Goal: Transaction & Acquisition: Purchase product/service

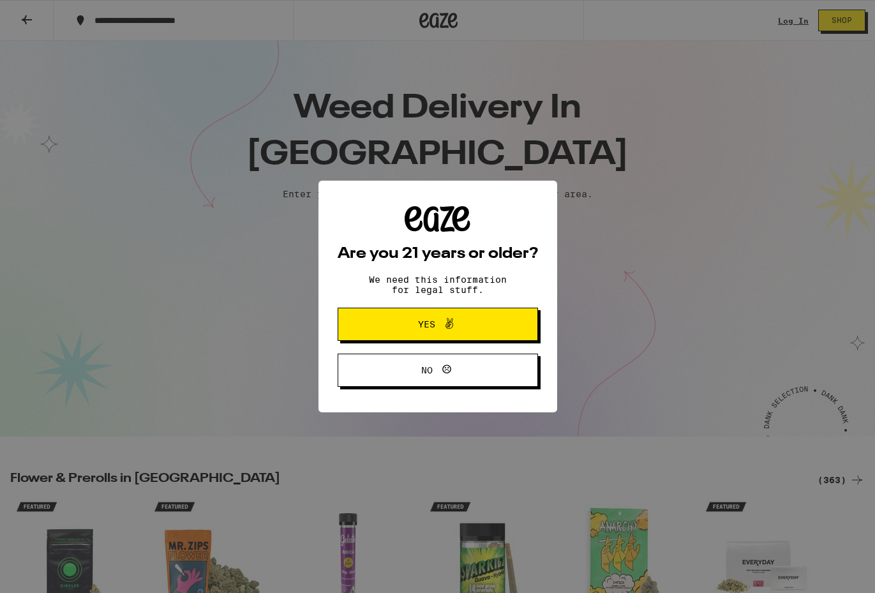
click at [453, 329] on icon at bounding box center [449, 323] width 15 height 15
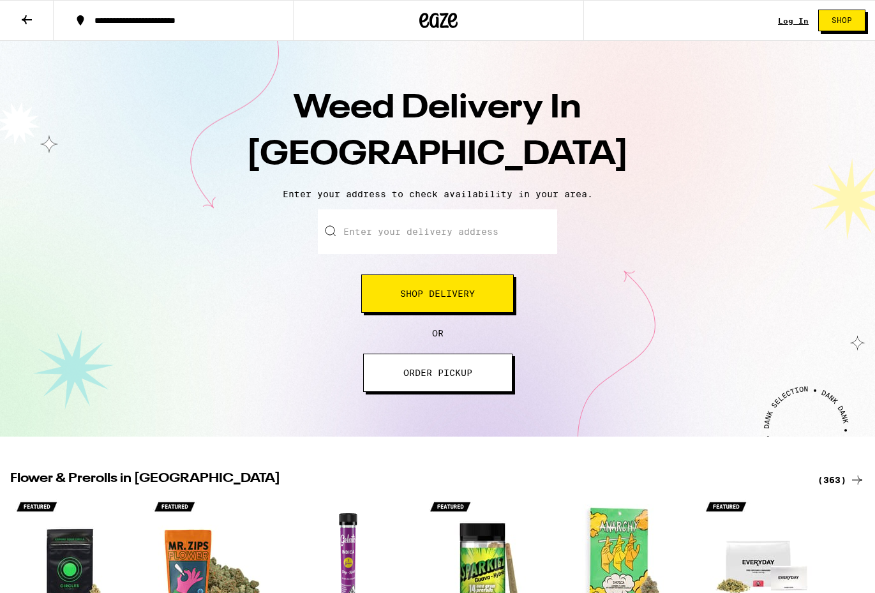
click at [461, 246] on input "Enter your delivery address" at bounding box center [437, 231] width 239 height 45
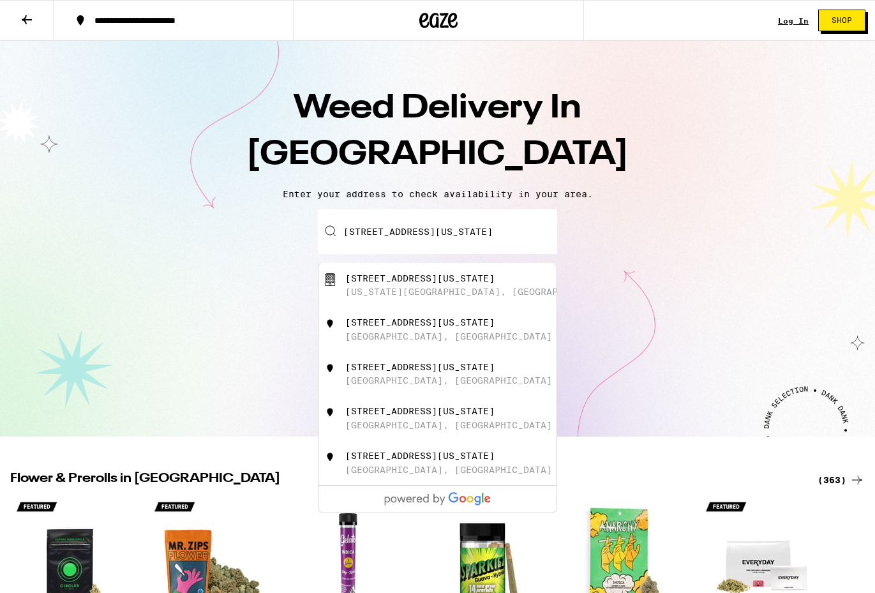
click at [382, 327] on div "120 Colorado Avenue" at bounding box center [419, 322] width 149 height 10
type input "120 Colorado Avenue, Santa Monica, CA"
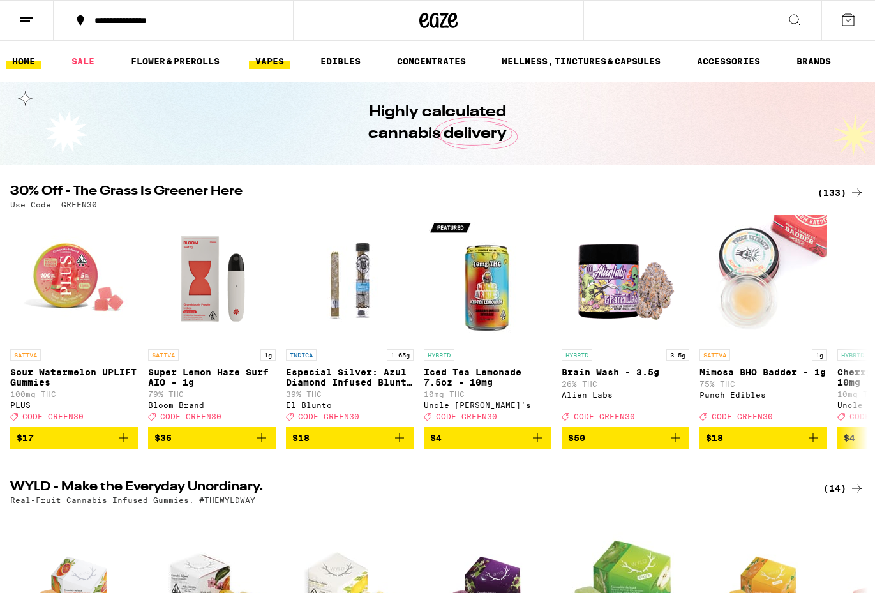
click at [266, 65] on link "VAPES" at bounding box center [269, 61] width 41 height 15
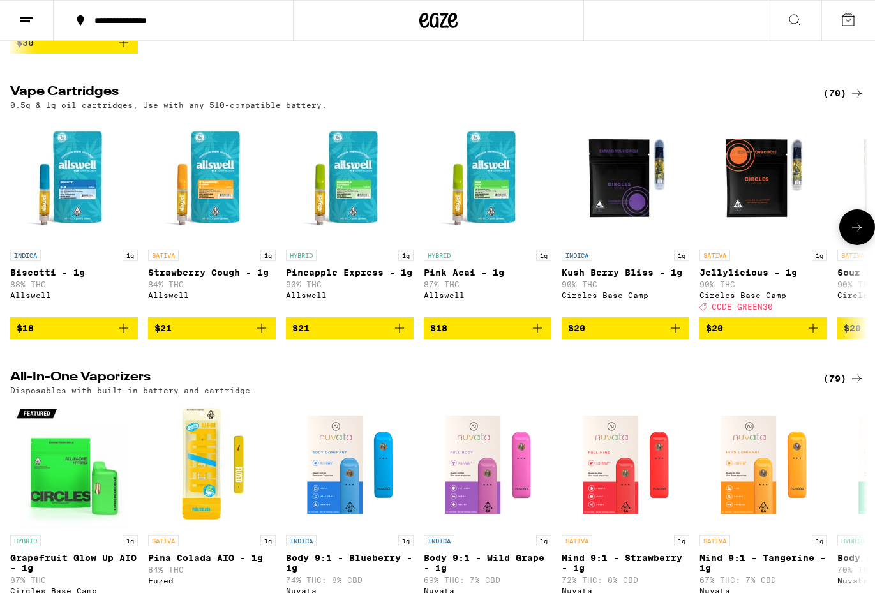
scroll to position [472, 0]
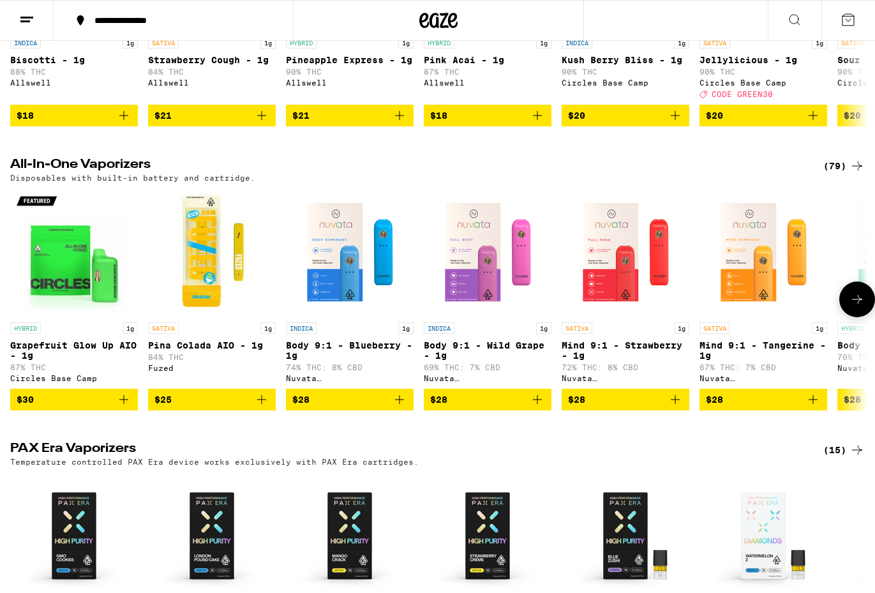
click at [400, 407] on icon "Add to bag" at bounding box center [399, 399] width 15 height 15
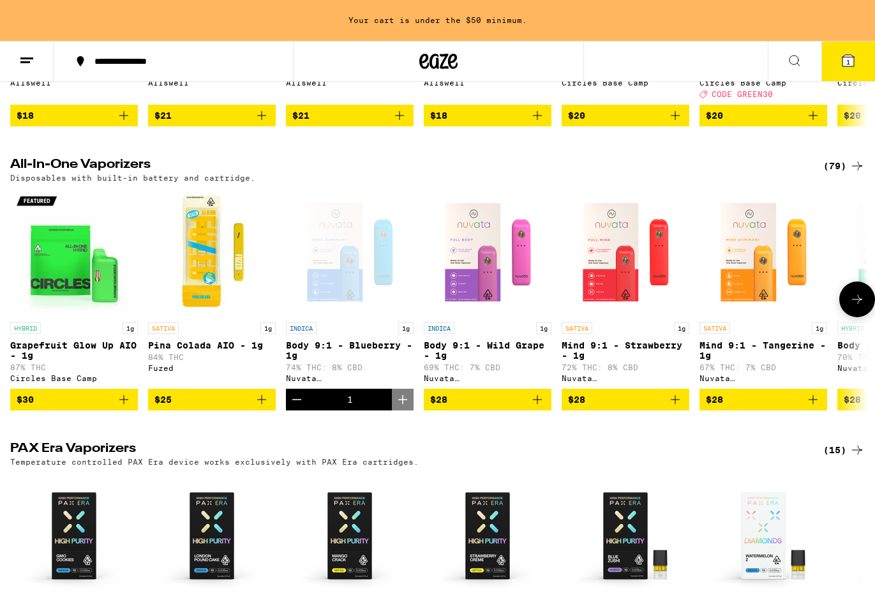
scroll to position [0, 0]
click at [681, 407] on icon "Add to bag" at bounding box center [675, 399] width 15 height 15
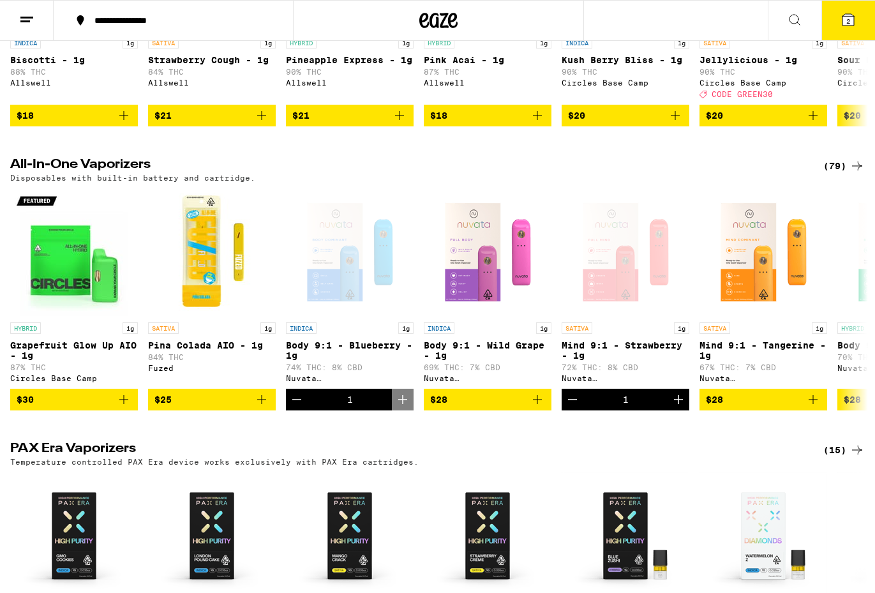
click at [841, 26] on icon at bounding box center [848, 19] width 15 height 15
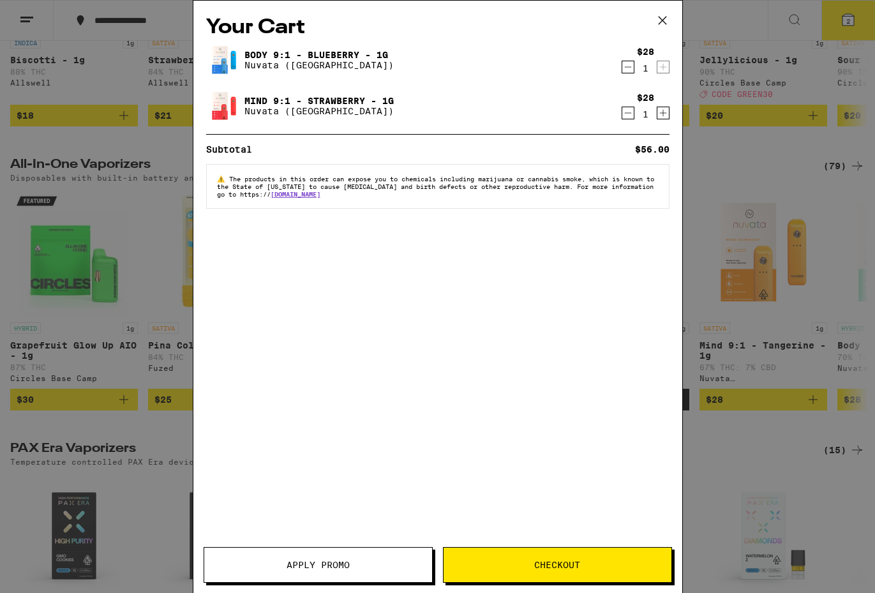
click at [520, 559] on button "Checkout" at bounding box center [557, 565] width 229 height 36
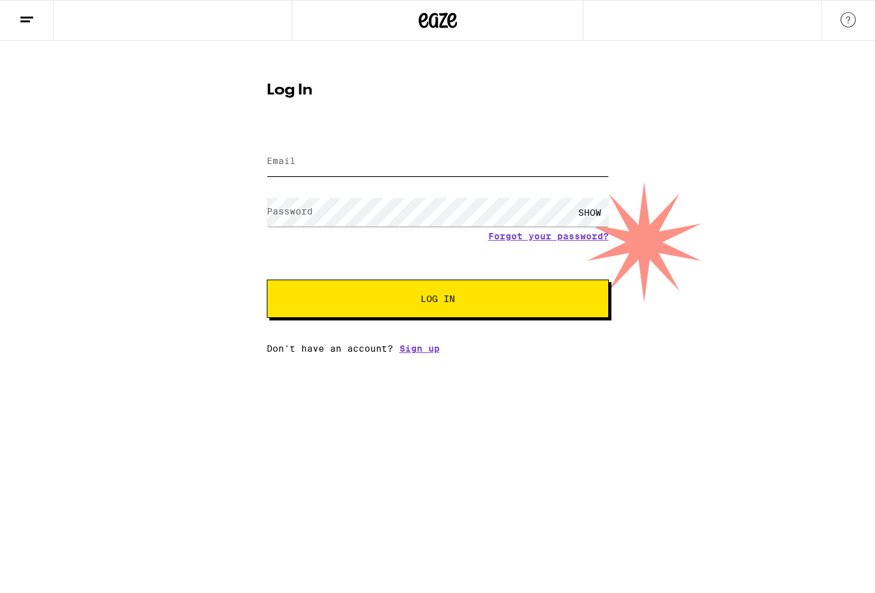
click at [449, 162] on input "Email" at bounding box center [438, 161] width 342 height 29
type input "[EMAIL_ADDRESS][DOMAIN_NAME]"
click at [428, 354] on html "Log In Email Email cassandrivera@gmail.com Password Password SHOW Forgot your p…" at bounding box center [437, 177] width 875 height 354
click at [428, 351] on link "Sign up" at bounding box center [420, 348] width 40 height 10
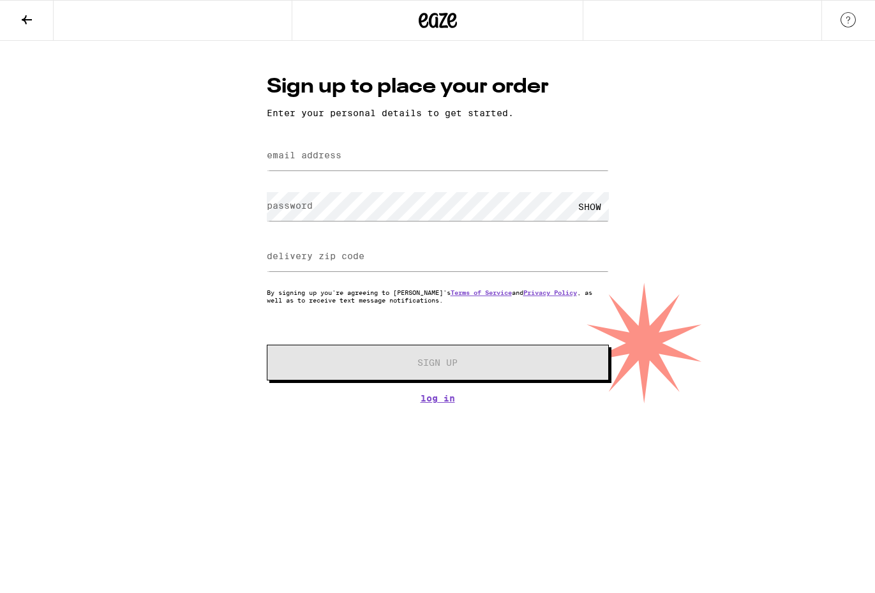
click at [329, 151] on label "email address" at bounding box center [304, 155] width 75 height 10
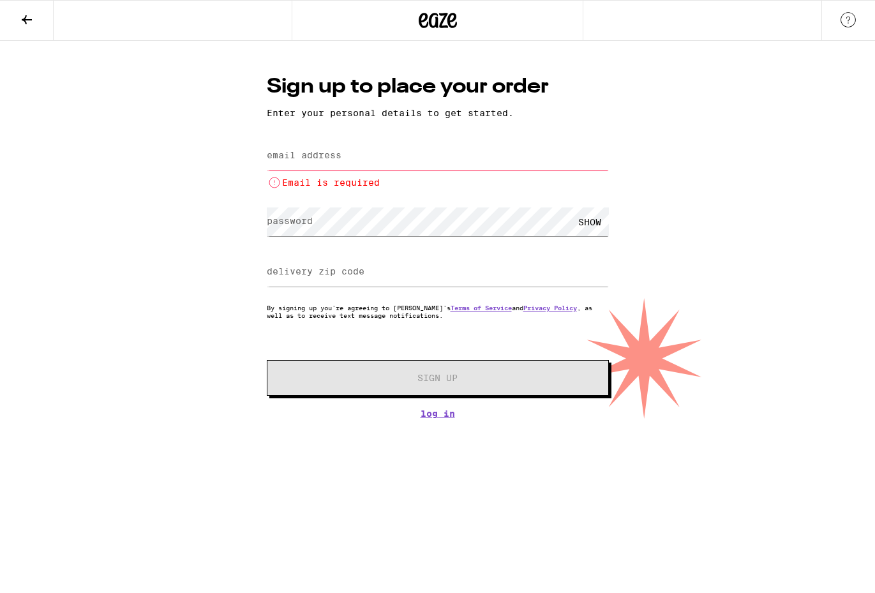
click at [375, 159] on input "email address" at bounding box center [438, 156] width 342 height 29
type input "[EMAIL_ADDRESS][DOMAIN_NAME]"
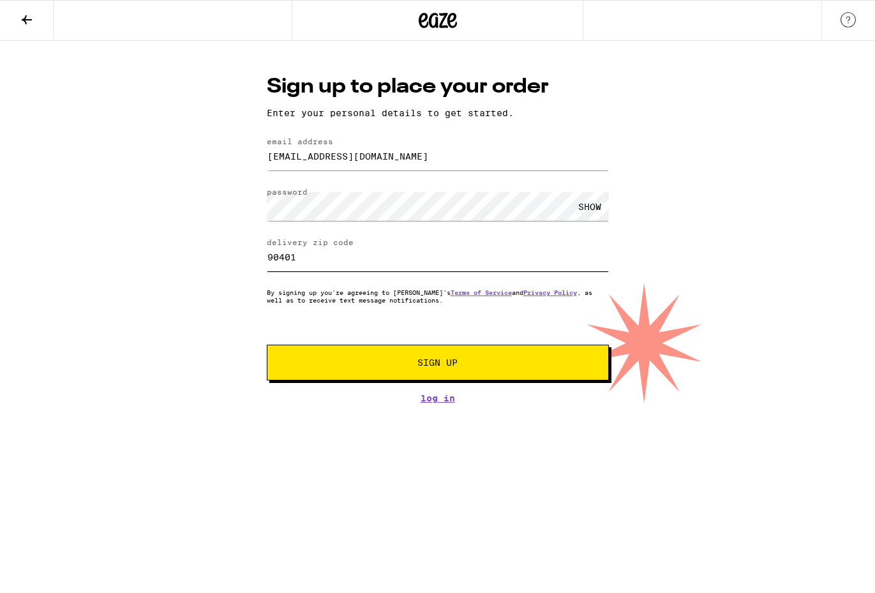
type input "90401"
click at [467, 350] on button "Sign Up" at bounding box center [438, 363] width 342 height 36
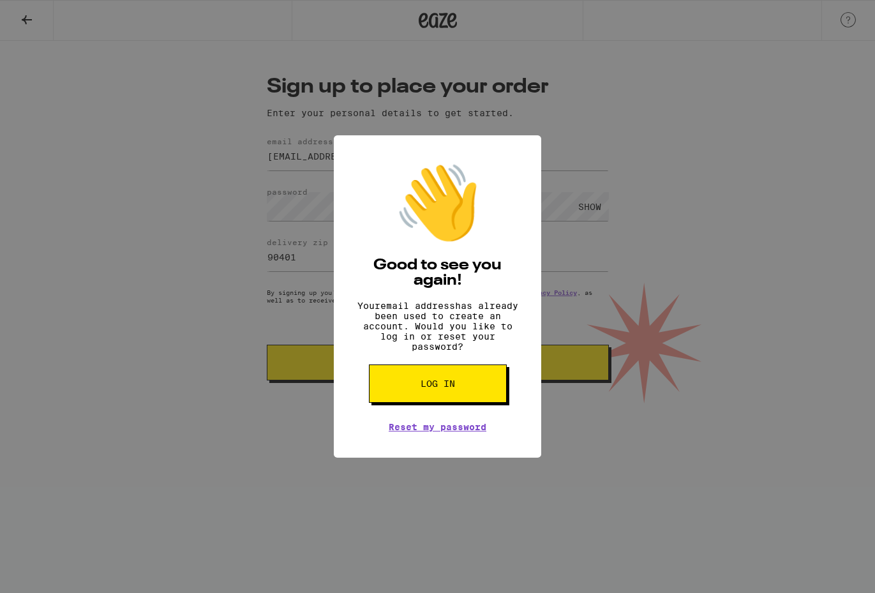
click at [465, 384] on button "Log in" at bounding box center [438, 383] width 138 height 38
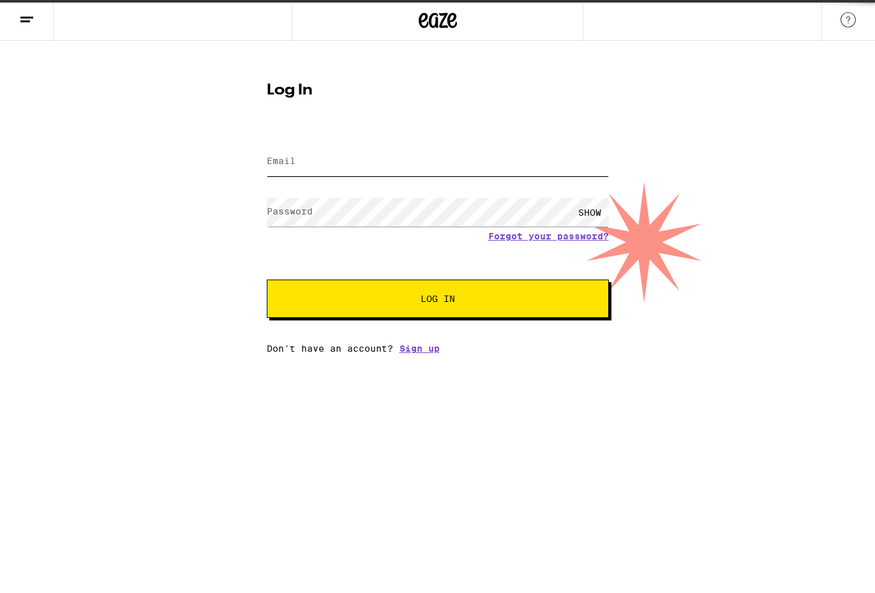
type input "[EMAIL_ADDRESS][DOMAIN_NAME]"
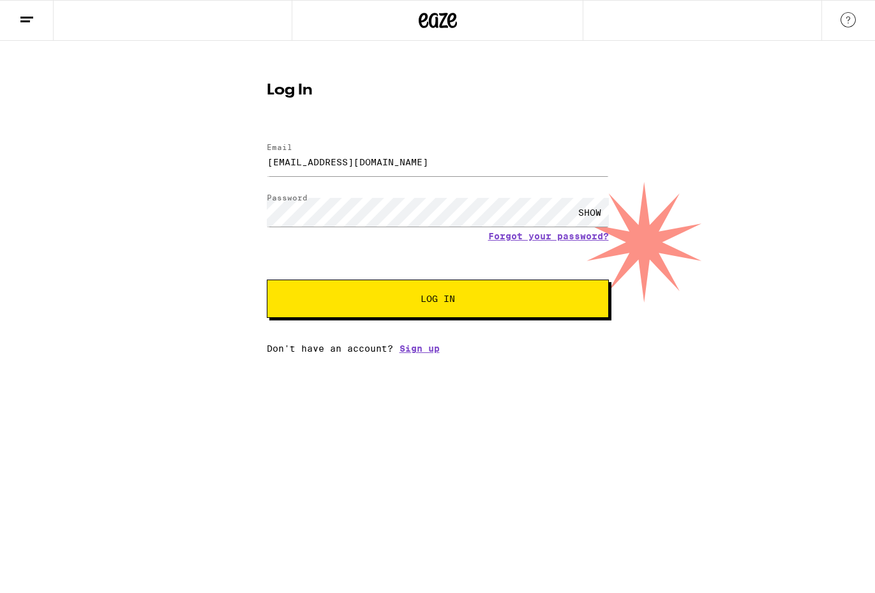
click at [585, 205] on div "SHOW" at bounding box center [590, 212] width 38 height 29
click at [267, 280] on button "Log In" at bounding box center [438, 299] width 342 height 38
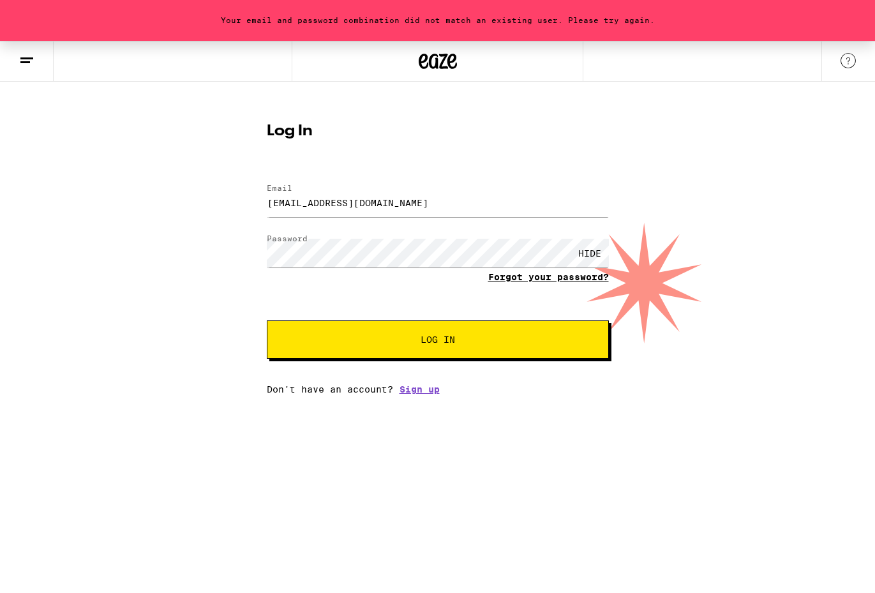
click at [522, 280] on link "Forgot your password?" at bounding box center [548, 277] width 121 height 10
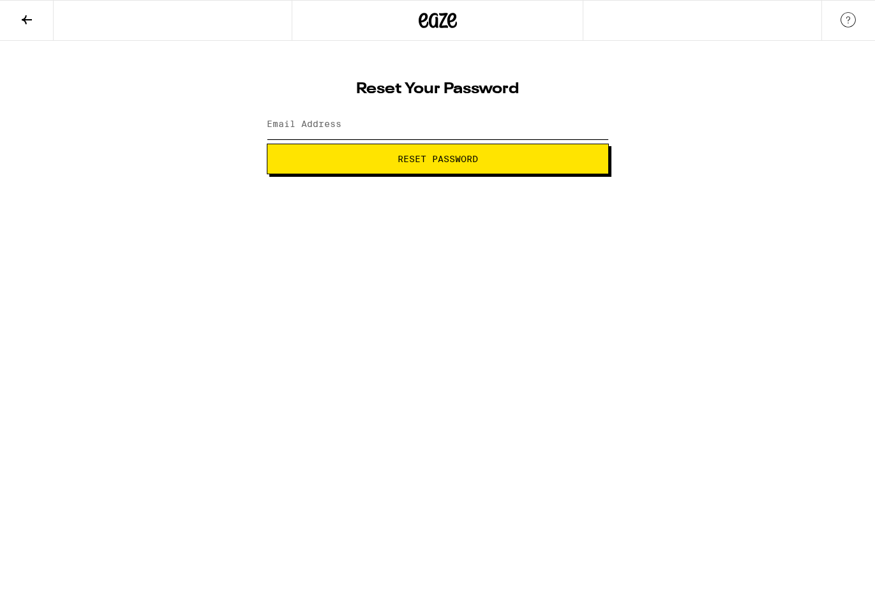
click at [454, 135] on input "Email Address" at bounding box center [438, 124] width 342 height 29
type input "[EMAIL_ADDRESS][DOMAIN_NAME]"
click at [267, 144] on button "Reset Password" at bounding box center [438, 159] width 342 height 31
click at [498, 153] on button "Reset Password" at bounding box center [438, 159] width 342 height 31
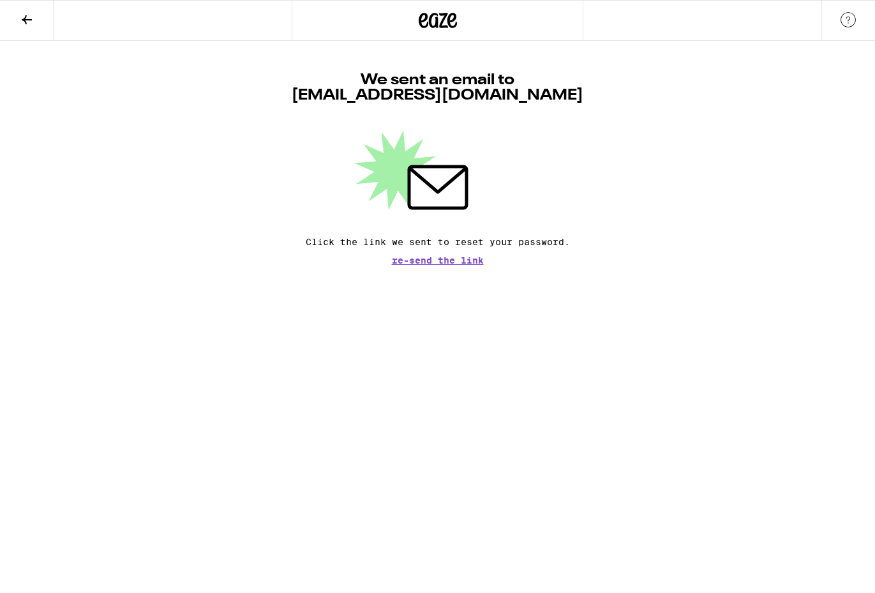
click at [667, 38] on div at bounding box center [437, 20] width 875 height 41
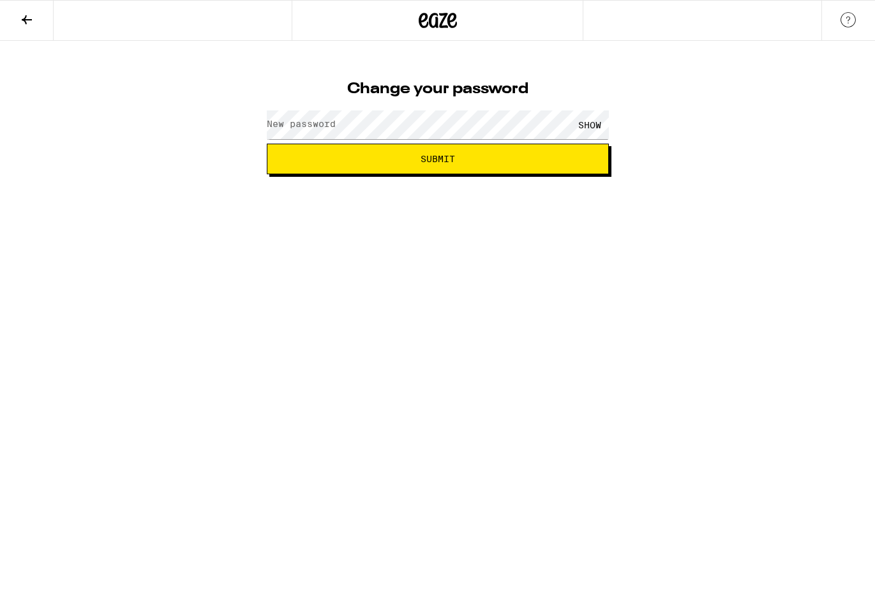
click at [479, 142] on div "SHOW" at bounding box center [438, 125] width 342 height 38
click at [491, 161] on span "Submit" at bounding box center [438, 158] width 320 height 9
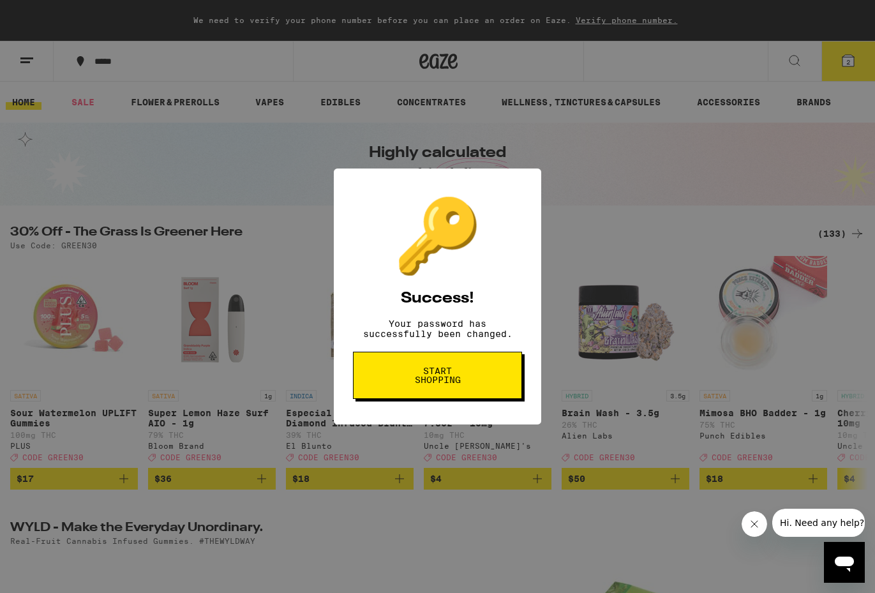
click at [669, 158] on div "🔑 Success! Your password has successfully been changed. Start shopping" at bounding box center [437, 296] width 875 height 593
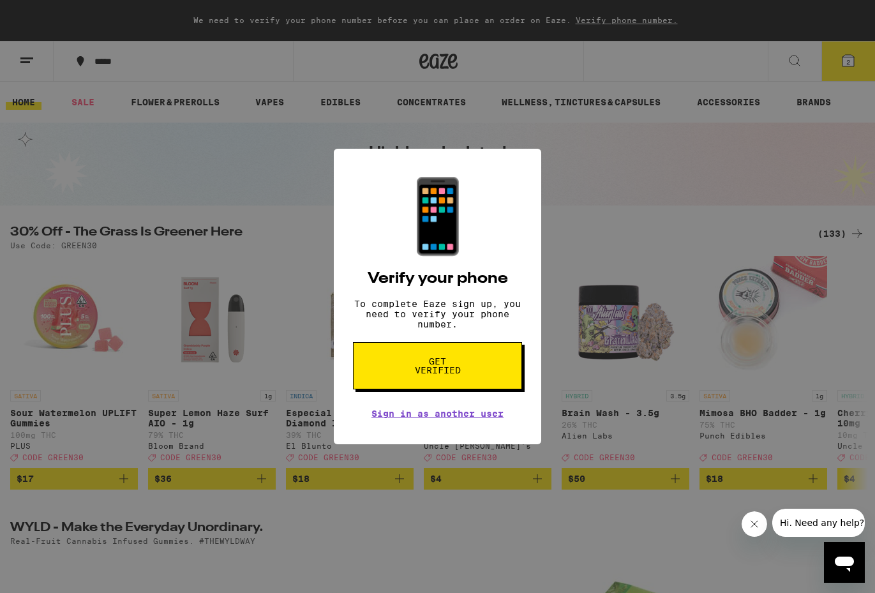
click at [682, 140] on div "📱 Verify your phone To complete Eaze sign up, you need to verify your phone num…" at bounding box center [437, 296] width 875 height 593
click at [409, 375] on span "Get verified" at bounding box center [438, 366] width 66 height 18
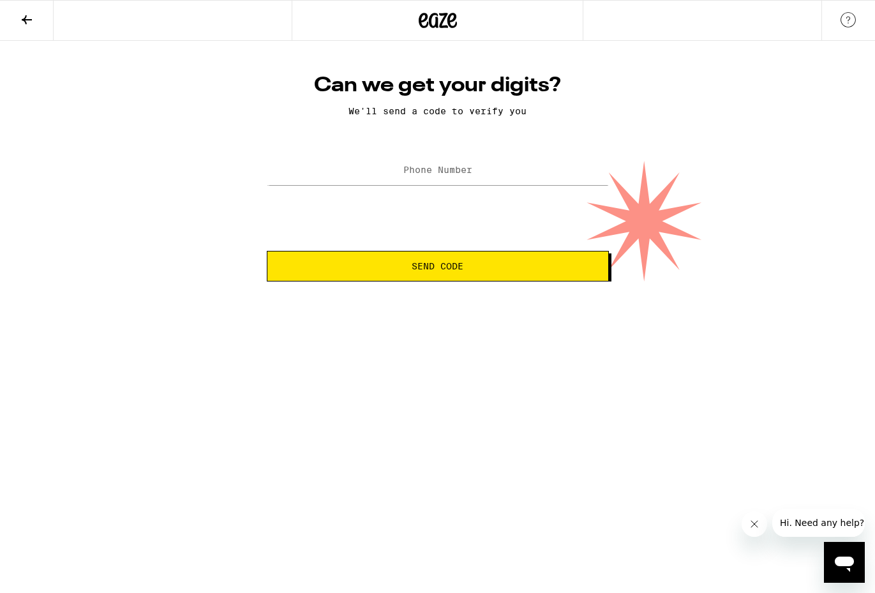
click at [437, 175] on label "Phone Number" at bounding box center [437, 170] width 69 height 10
click at [438, 174] on label "Phone Number" at bounding box center [437, 170] width 69 height 10
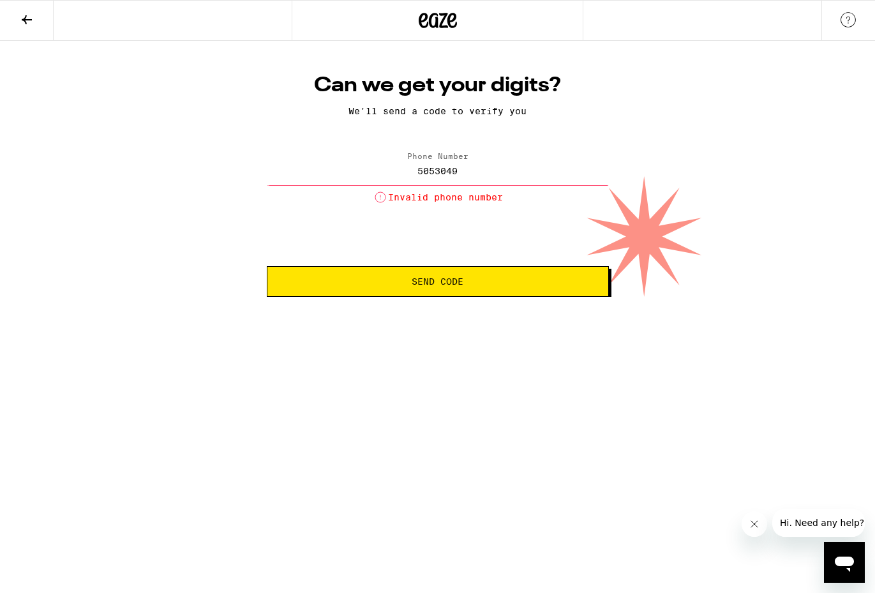
type input "(505) 304-9432"
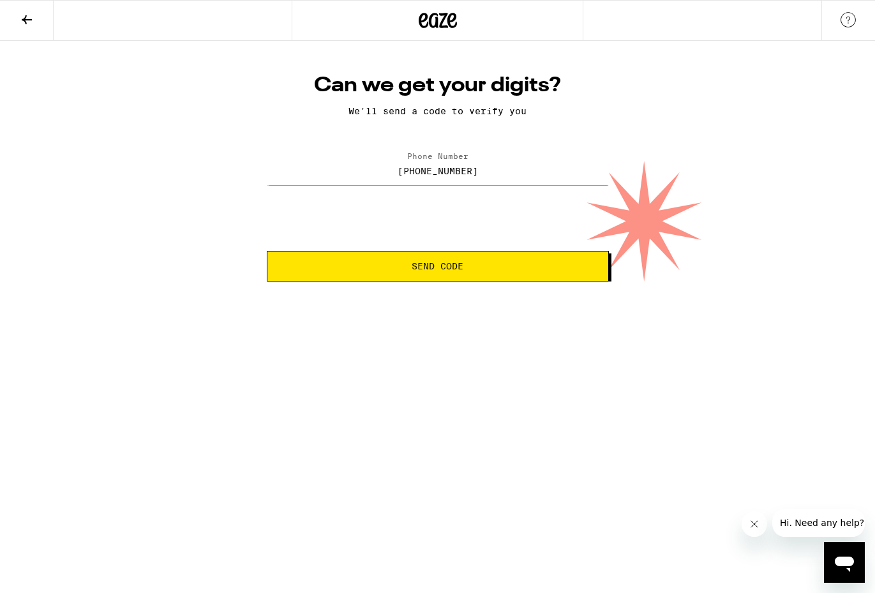
click at [428, 271] on span "Send Code" at bounding box center [438, 266] width 52 height 9
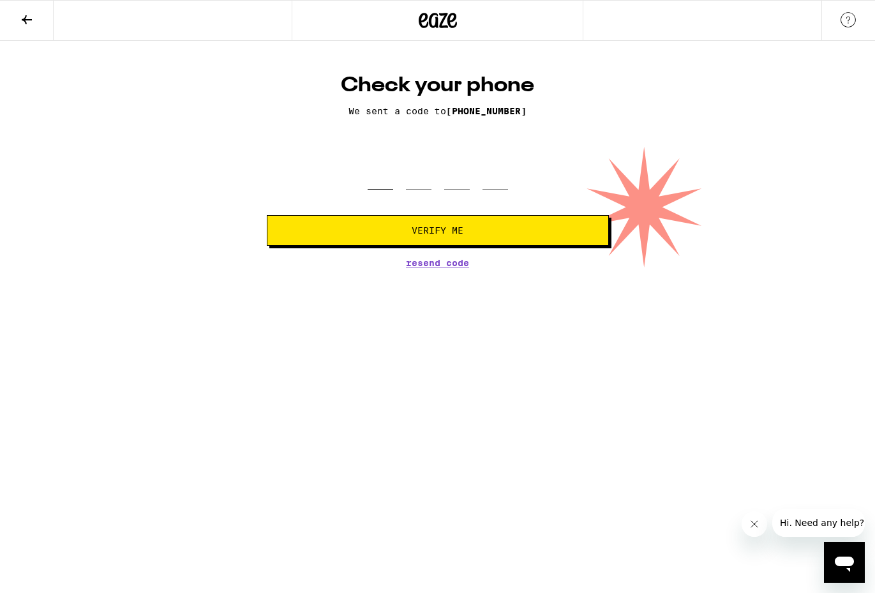
click at [384, 185] on input "tel" at bounding box center [381, 171] width 26 height 38
type input "0"
type input "7"
type input "1"
type input "7"
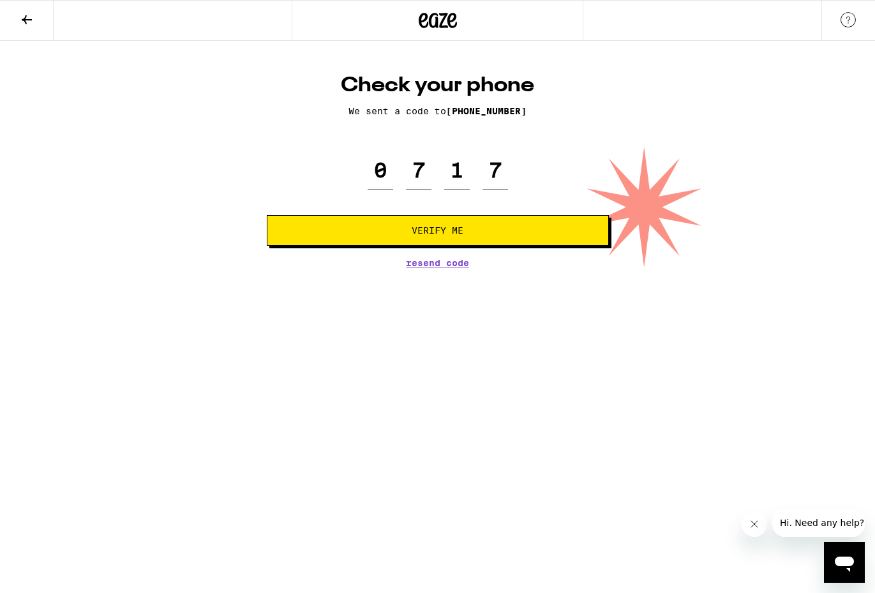
click at [386, 227] on span "Verify Me" at bounding box center [438, 230] width 320 height 9
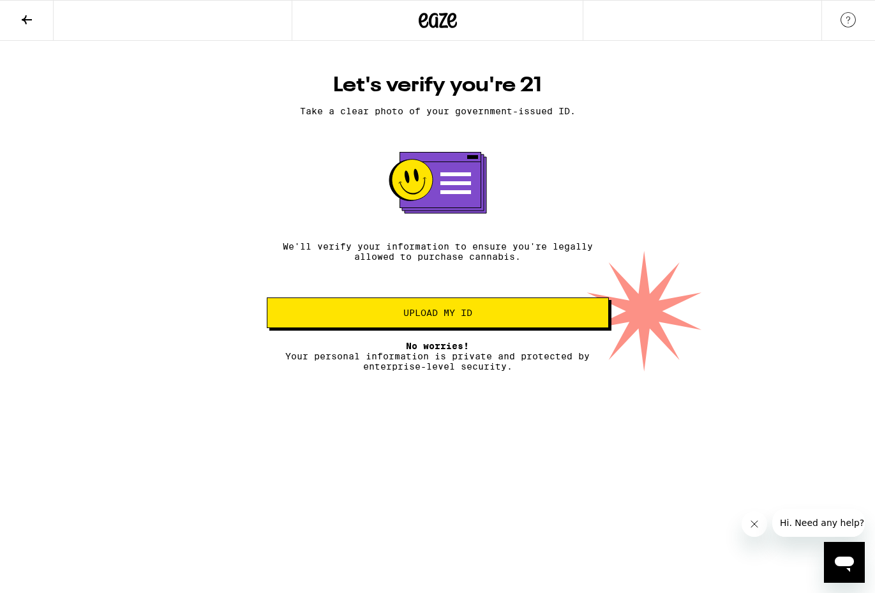
click at [484, 328] on button "Upload my ID" at bounding box center [438, 312] width 342 height 31
click at [28, 24] on icon at bounding box center [26, 19] width 15 height 15
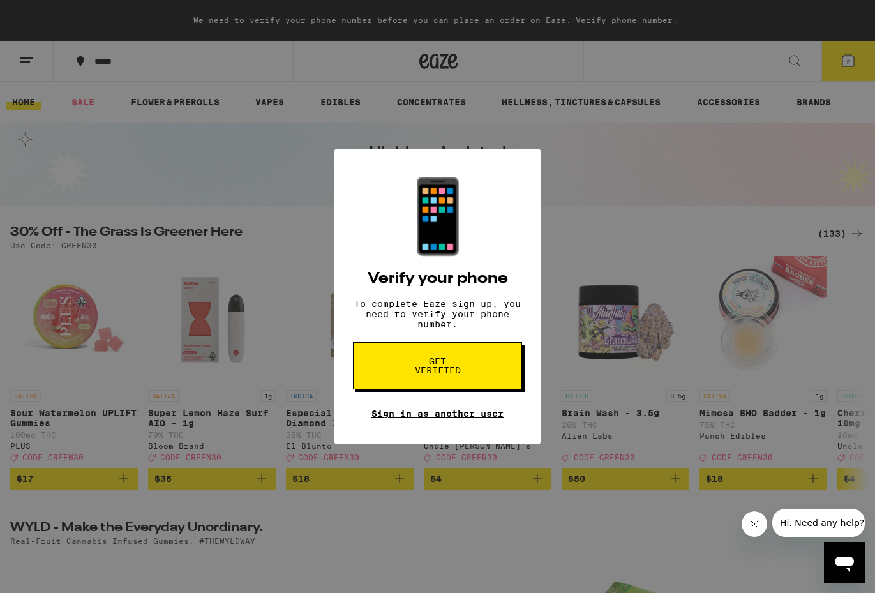
click at [631, 119] on div "📱 Verify your phone To complete Eaze sign up, you need to verify your phone num…" at bounding box center [437, 296] width 875 height 593
click at [476, 416] on link "Sign in as another user" at bounding box center [437, 414] width 132 height 10
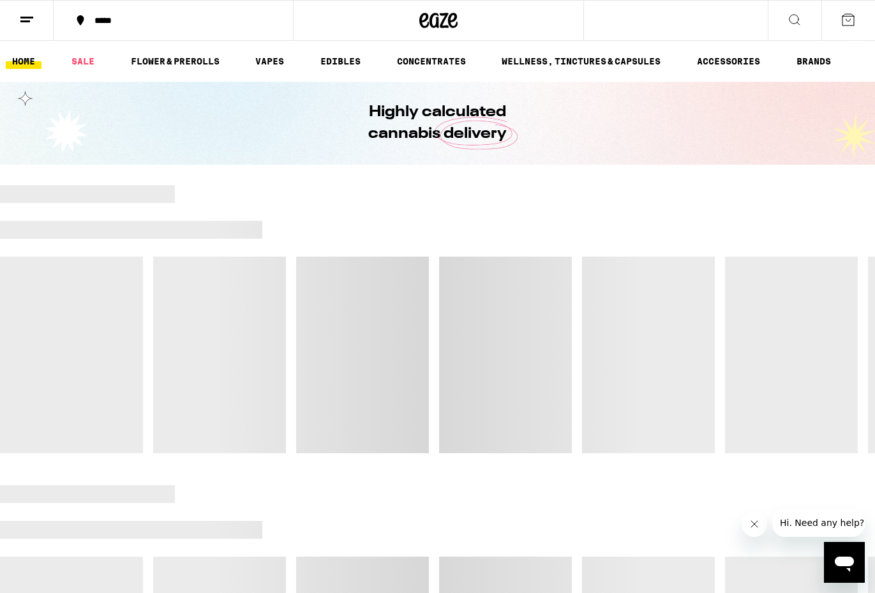
click at [476, 424] on div at bounding box center [437, 319] width 875 height 268
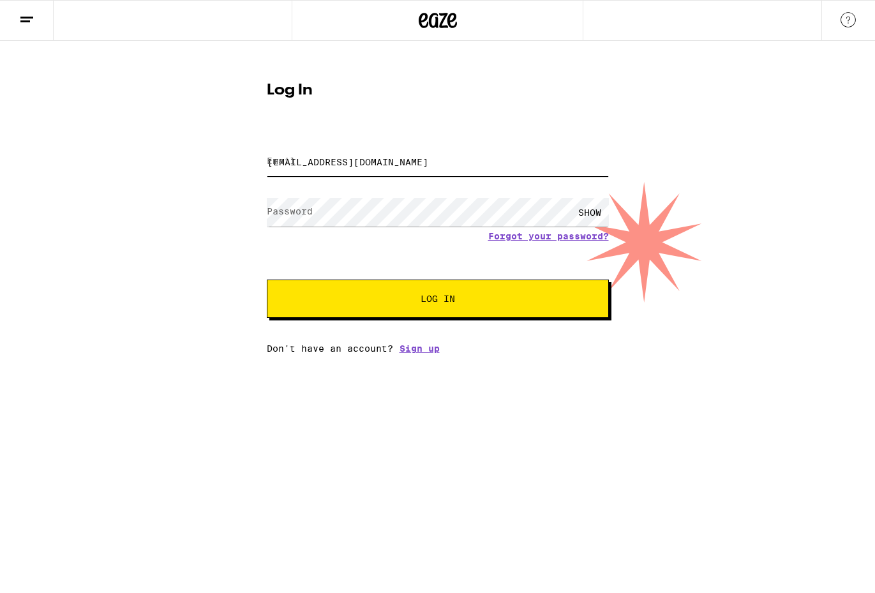
click at [433, 164] on input "[EMAIL_ADDRESS][DOMAIN_NAME]" at bounding box center [438, 161] width 342 height 29
click at [433, 164] on input "cassandrivera@gmail.com" at bounding box center [438, 161] width 342 height 29
type input "rivera.cassy@gmail.com"
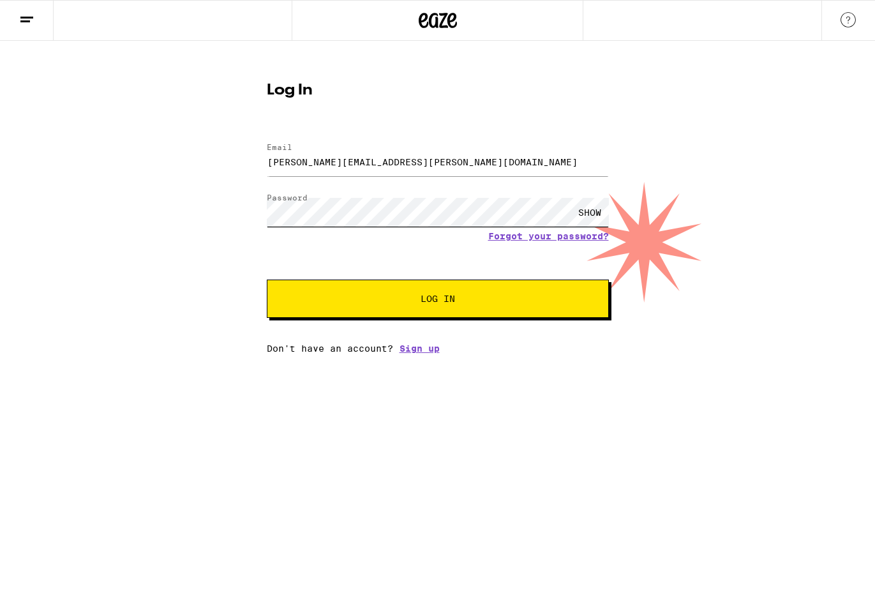
click at [267, 280] on button "Log In" at bounding box center [438, 299] width 342 height 38
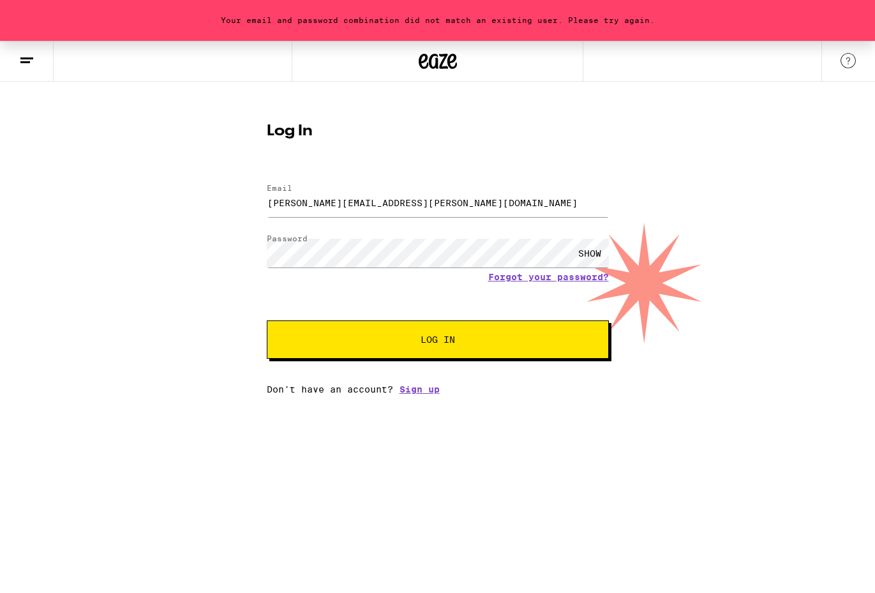
click at [578, 283] on form "Email Email rivera.cassy@gmail.com Password Password SHOW Forgot your password?…" at bounding box center [438, 265] width 342 height 188
click at [578, 276] on link "Forgot your password?" at bounding box center [548, 277] width 121 height 10
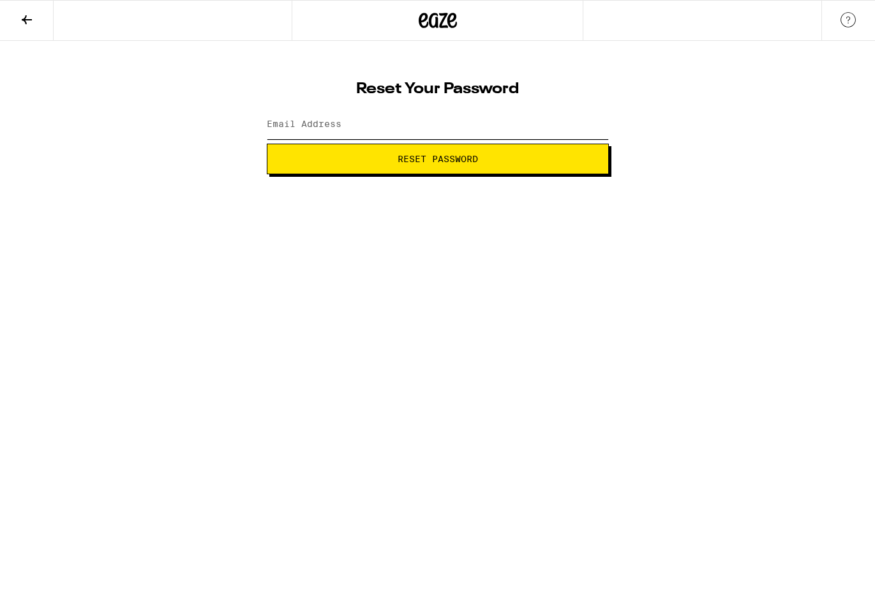
click at [451, 128] on input "Email Address" at bounding box center [438, 124] width 342 height 29
type input "rivera.cassy@gmail.com"
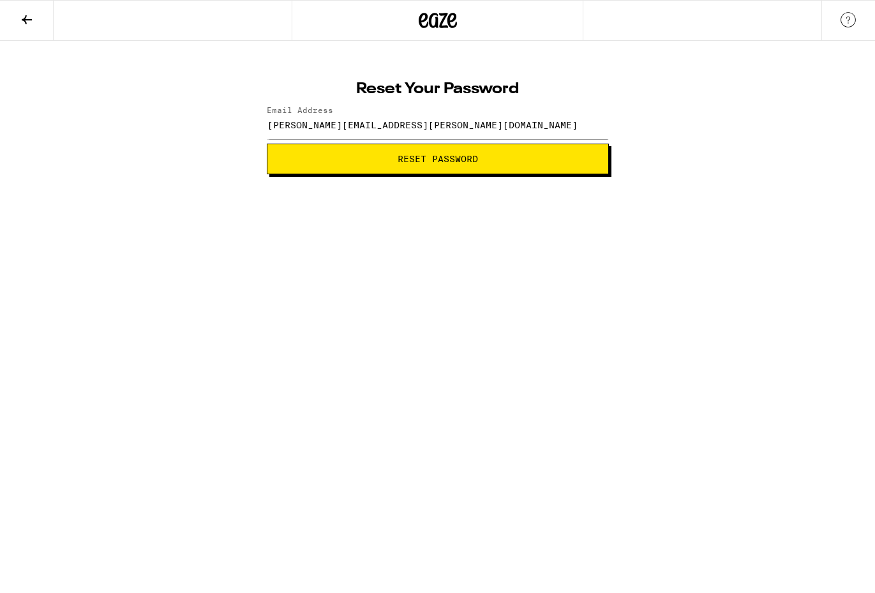
click at [541, 156] on span "Reset Password" at bounding box center [438, 158] width 320 height 9
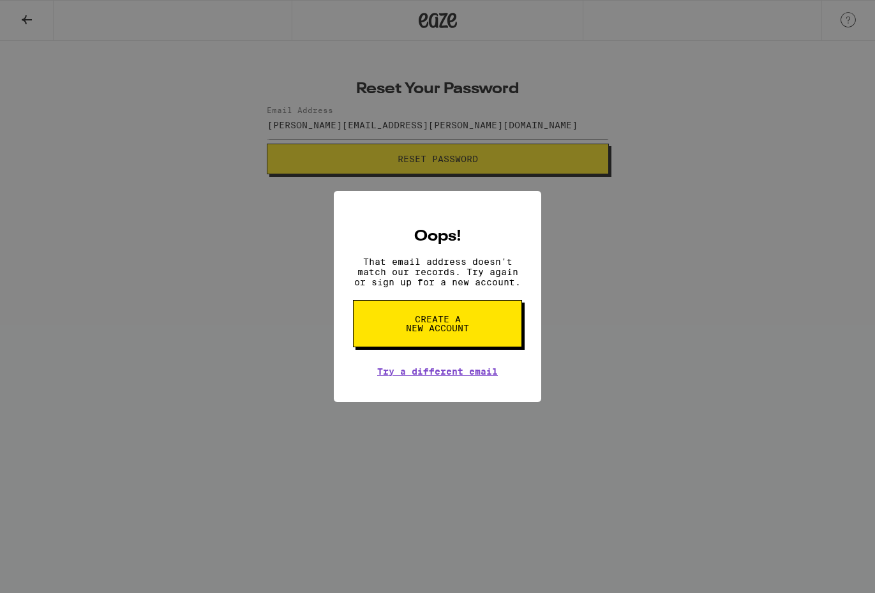
click at [546, 313] on div "Oops! That email address doesn't match our records. Try again or sign up for a …" at bounding box center [437, 296] width 875 height 593
click at [27, 22] on div "Oops! That email address doesn't match our records. Try again or sign up for a …" at bounding box center [437, 296] width 875 height 593
click at [387, 370] on link "Try a different email" at bounding box center [437, 371] width 121 height 10
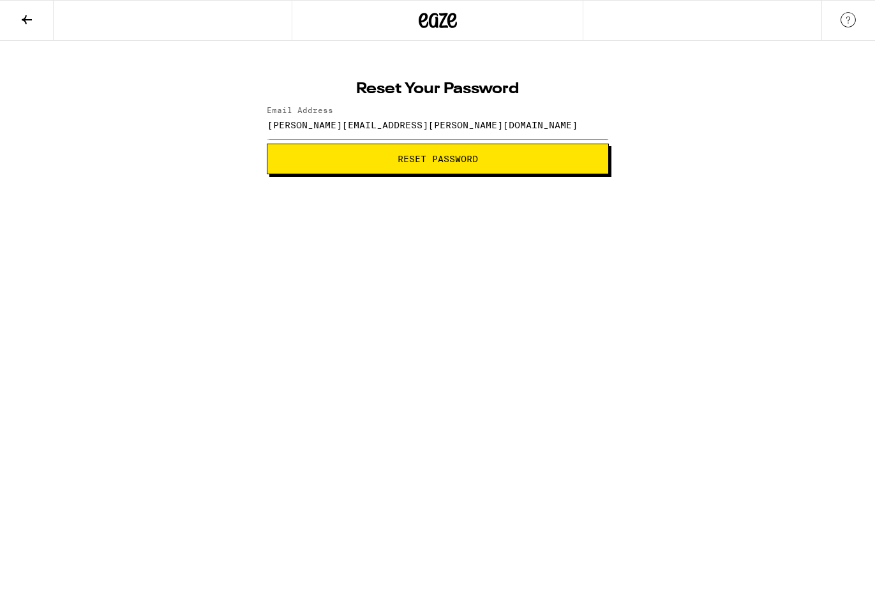
click at [24, 8] on button at bounding box center [27, 21] width 54 height 40
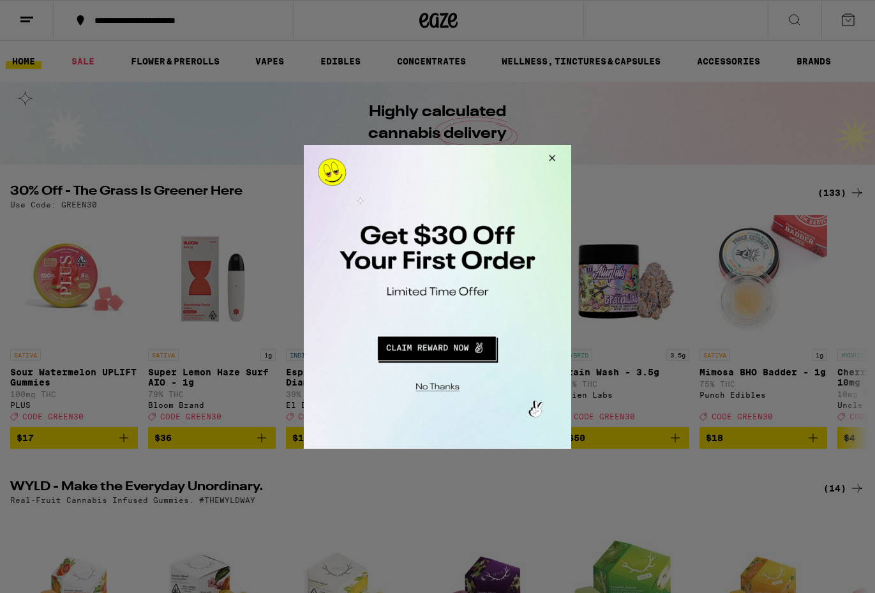
click at [471, 350] on button "Redirect to URL" at bounding box center [437, 346] width 222 height 31
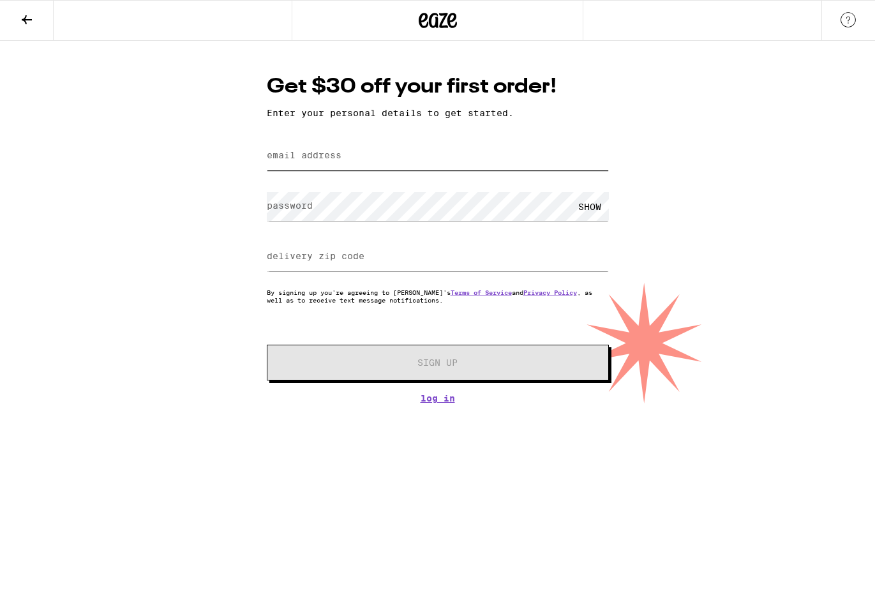
click at [412, 159] on input "email address" at bounding box center [438, 156] width 342 height 29
type input "[EMAIL_ADDRESS][DOMAIN_NAME]"
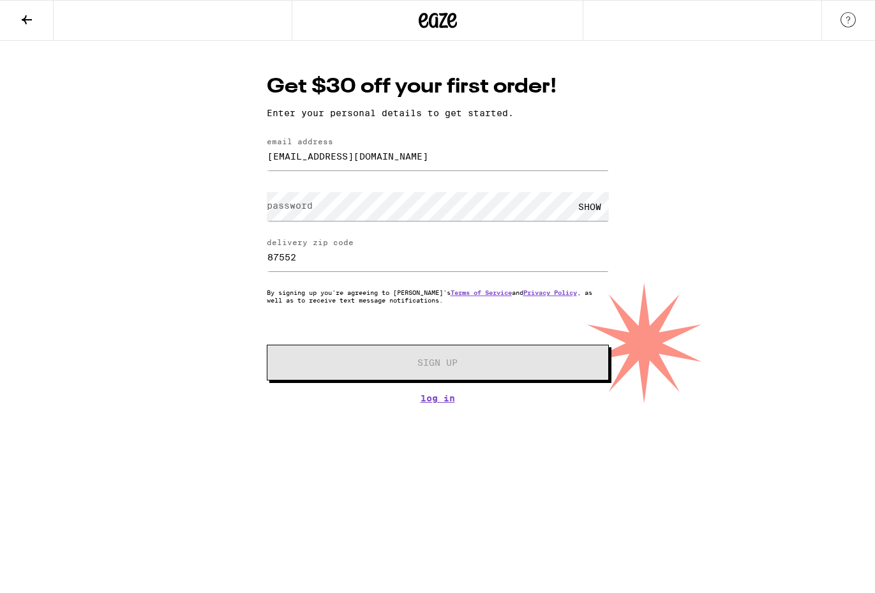
click at [675, 191] on div "Get $30 off your first order! Enter your personal details to get started. email…" at bounding box center [437, 222] width 875 height 363
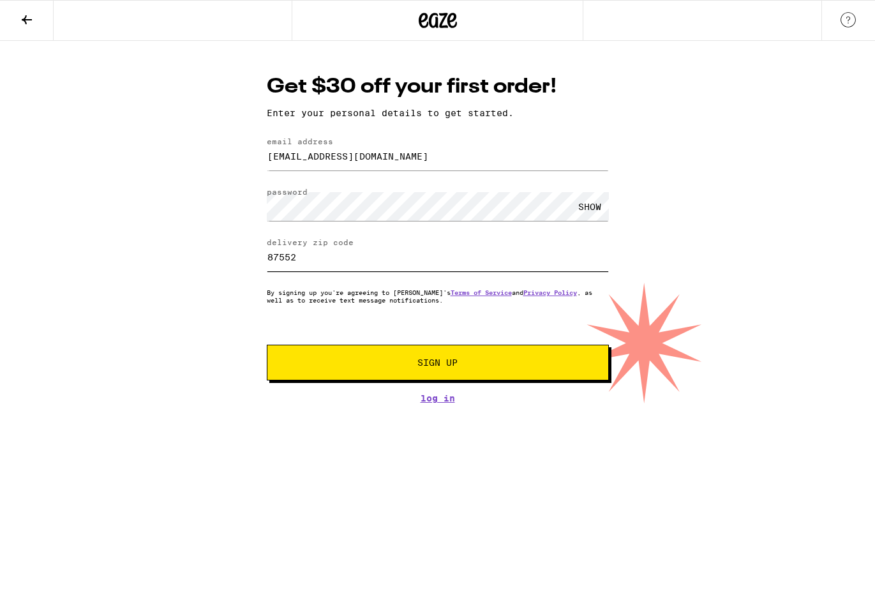
click at [347, 260] on input "87552" at bounding box center [438, 257] width 342 height 29
type input "90401"
click at [364, 361] on span "Sign Up" at bounding box center [438, 362] width 254 height 9
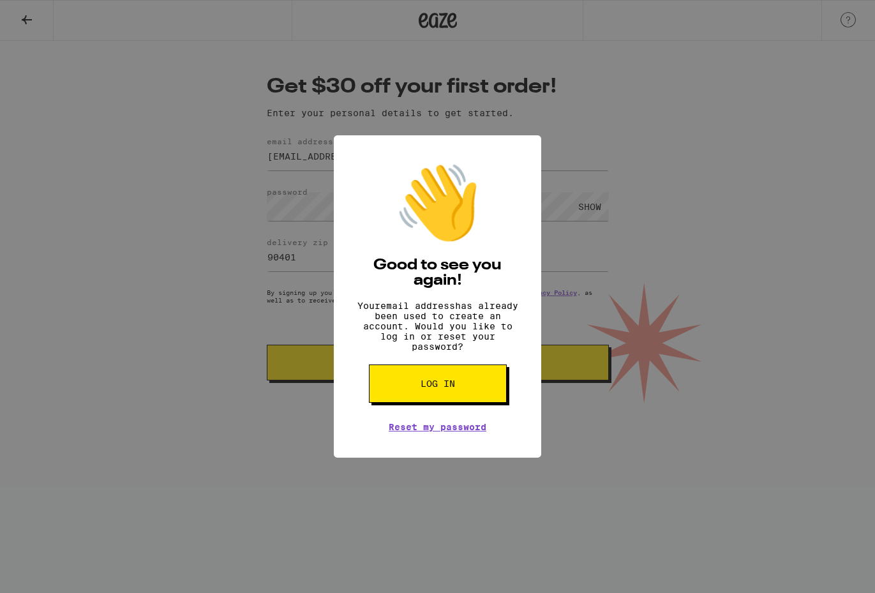
click at [479, 397] on button "Log in" at bounding box center [438, 383] width 138 height 38
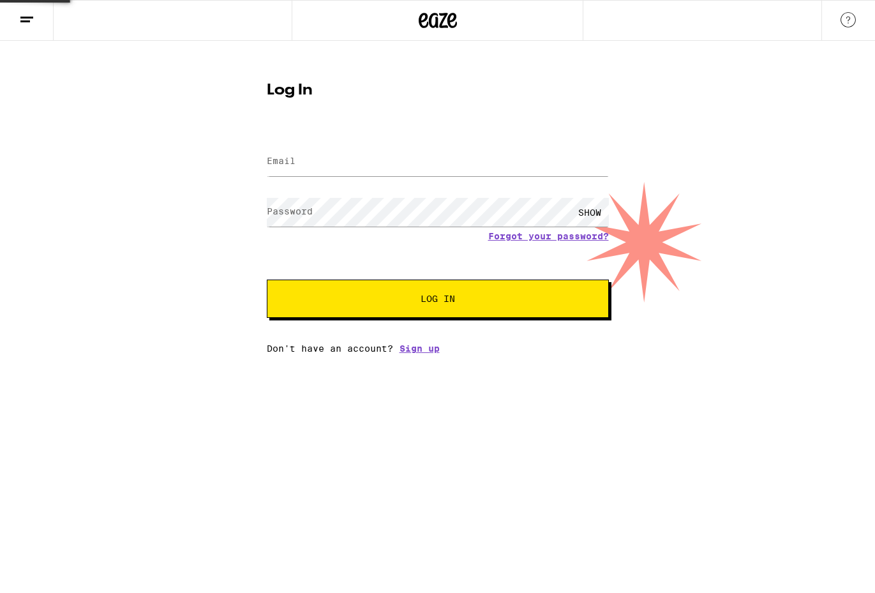
type input "[EMAIL_ADDRESS][DOMAIN_NAME]"
click at [489, 297] on span "Log In" at bounding box center [438, 298] width 239 height 9
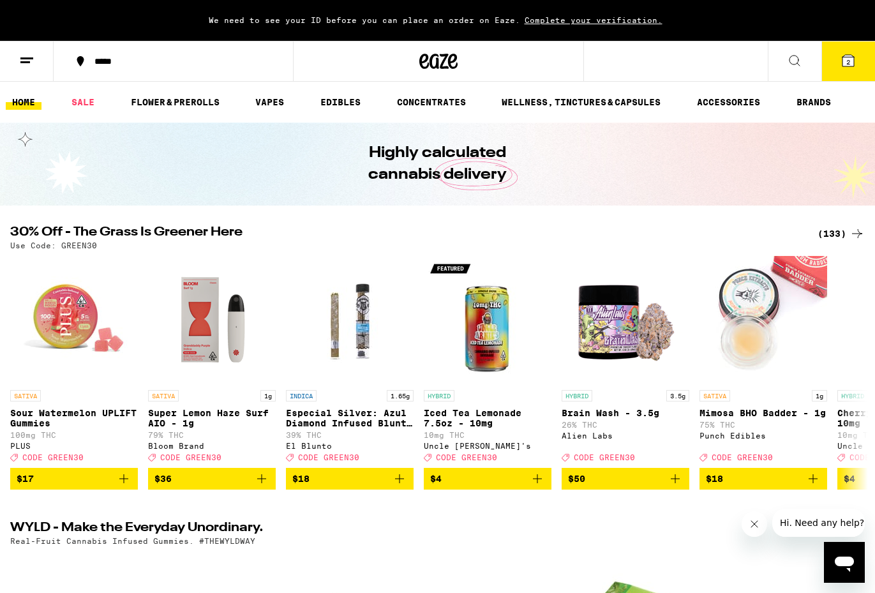
click at [843, 64] on icon at bounding box center [848, 60] width 11 height 11
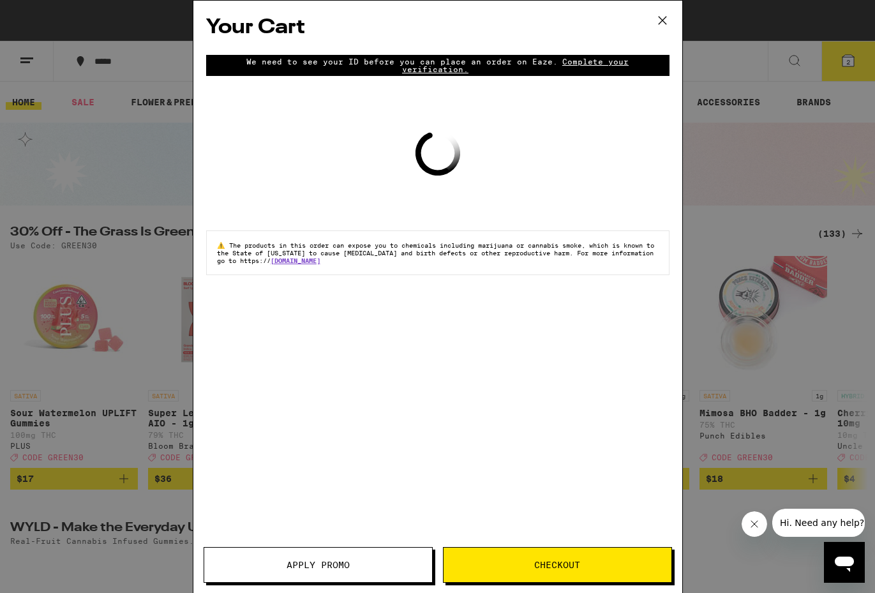
click at [513, 562] on span "Checkout" at bounding box center [558, 564] width 228 height 9
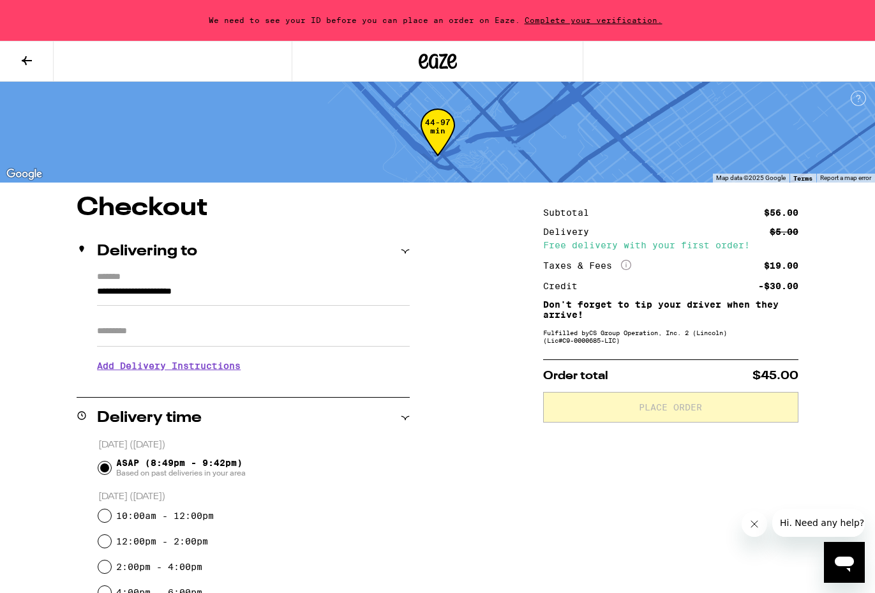
click at [283, 295] on input "**********" at bounding box center [253, 295] width 313 height 22
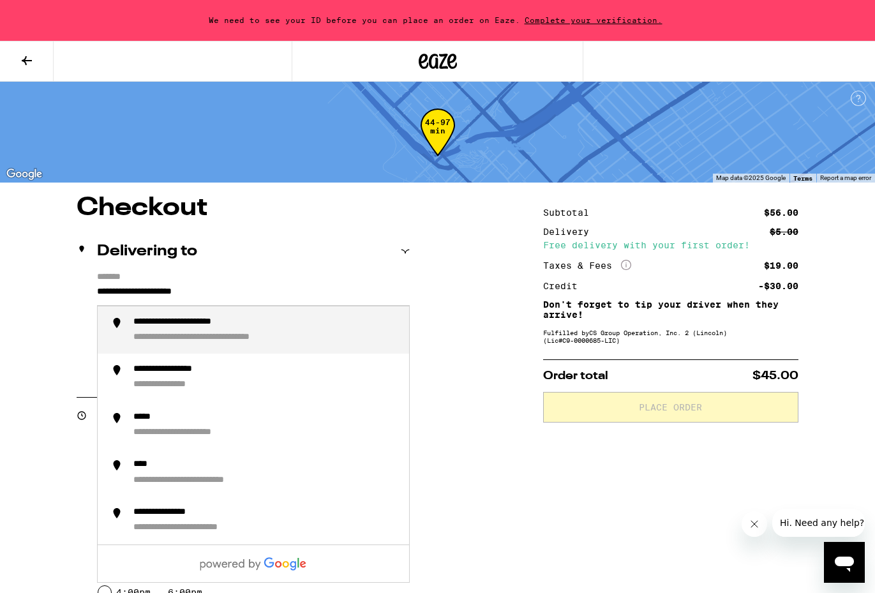
click at [283, 295] on input "**********" at bounding box center [253, 295] width 313 height 22
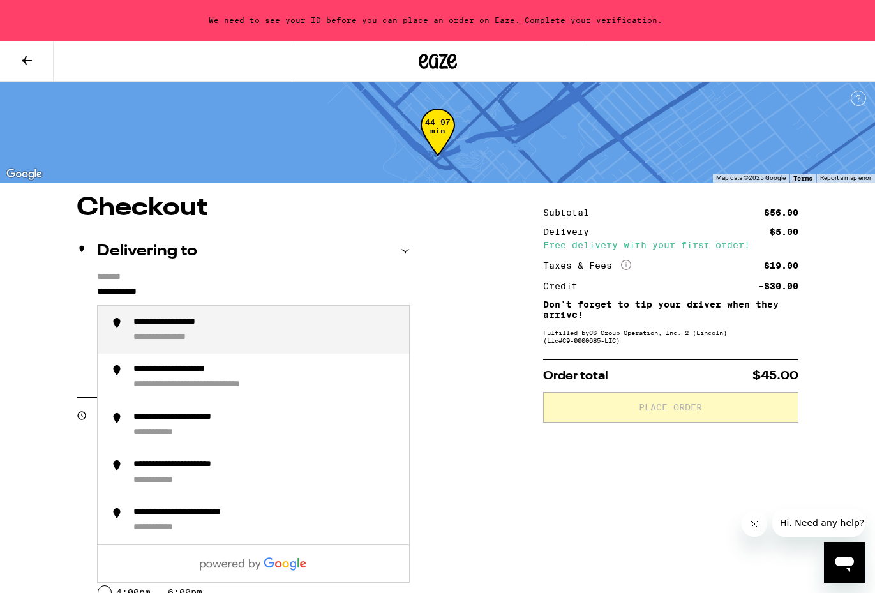
click at [274, 324] on div "**********" at bounding box center [266, 330] width 266 height 27
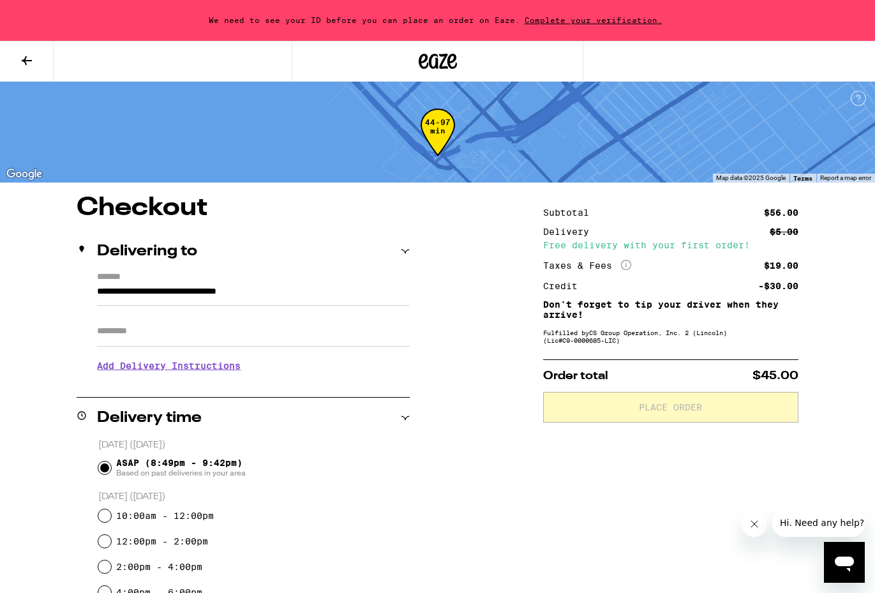
type input "**********"
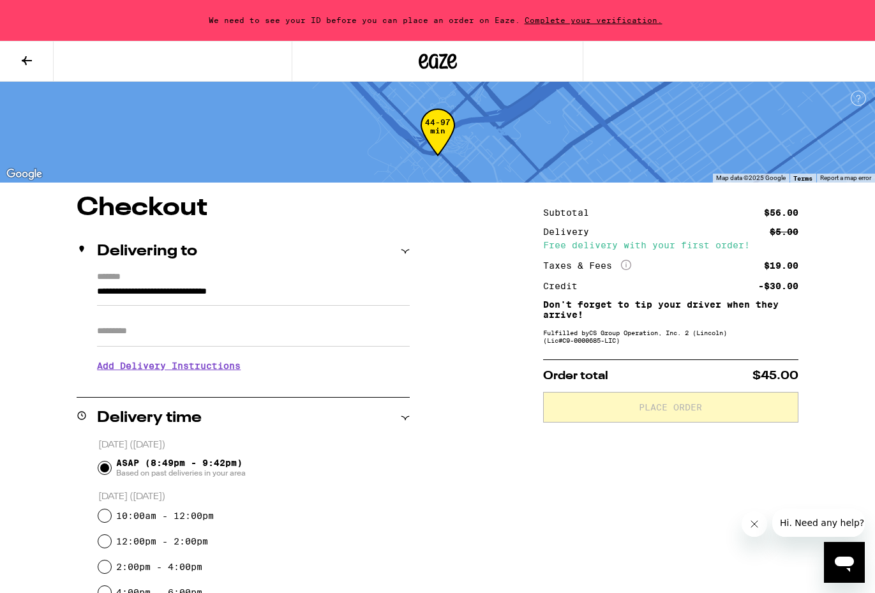
click at [273, 329] on input "Apt/Suite" at bounding box center [253, 331] width 313 height 31
type input "*"
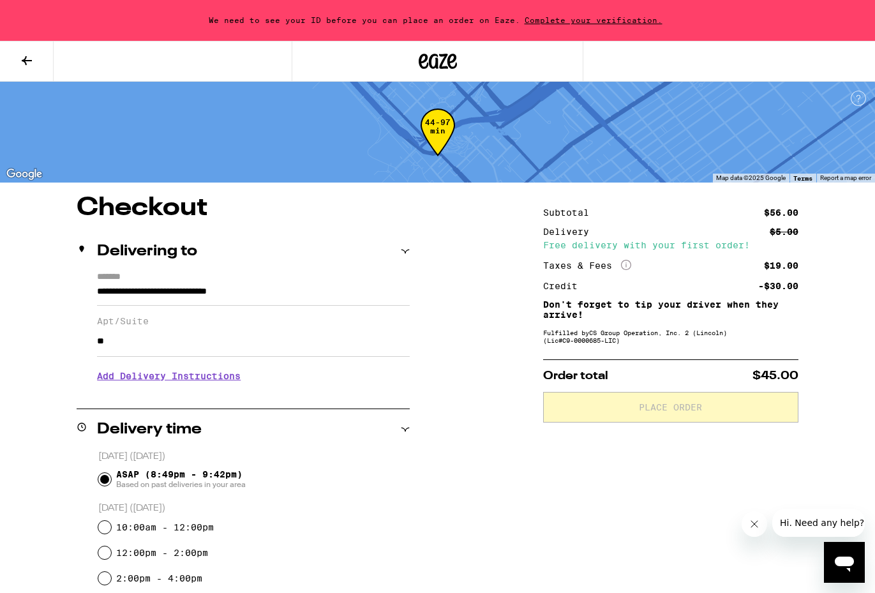
type input "*"
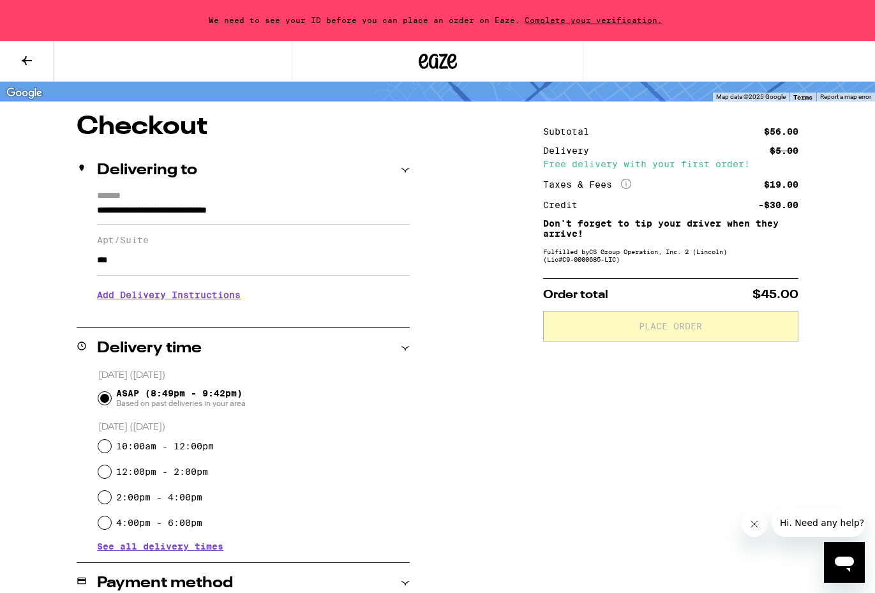
type input "***"
click at [562, 461] on div "Subtotal $56.00 Delivery $5.00 Free delivery with your first order! Taxes & Fee…" at bounding box center [670, 480] width 255 height 732
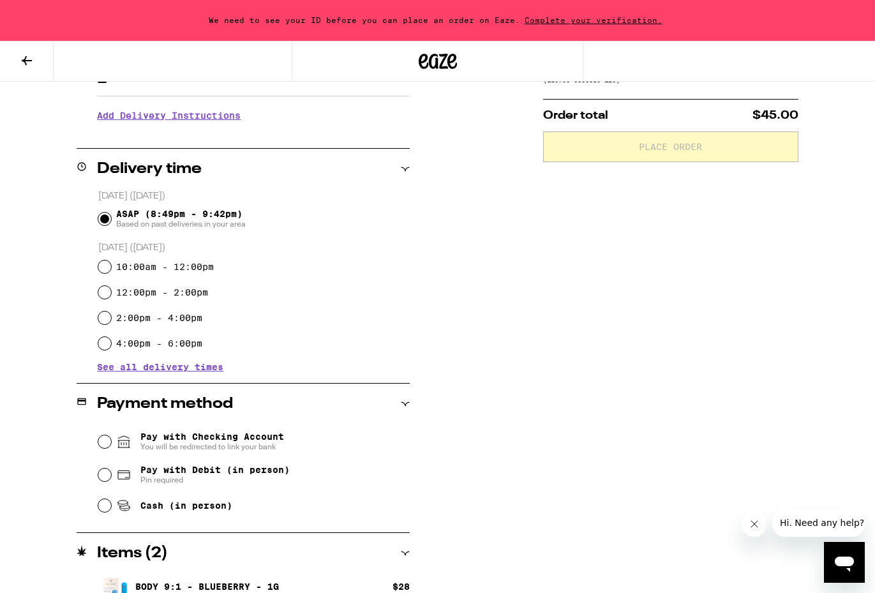
scroll to position [334, 0]
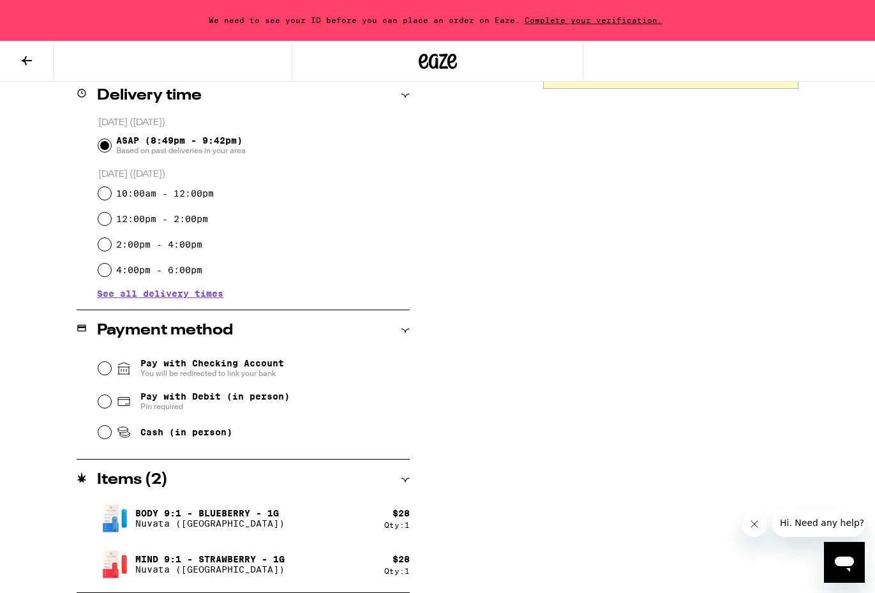
click at [100, 409] on div "Pay with Debit (in person) Pin required" at bounding box center [254, 401] width 312 height 33
click at [102, 400] on input "Pay with Debit (in person) Pin required" at bounding box center [104, 401] width 13 height 13
radio input "true"
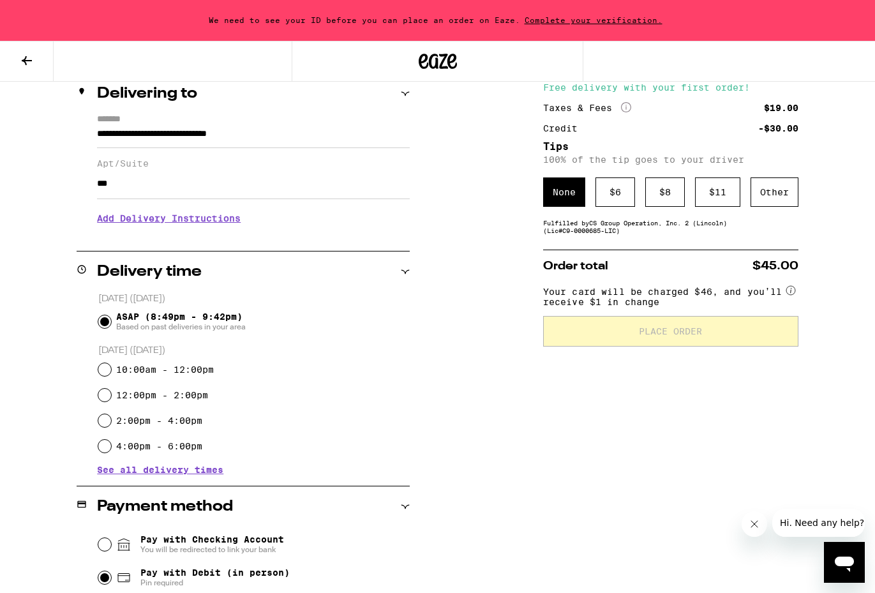
scroll to position [0, 0]
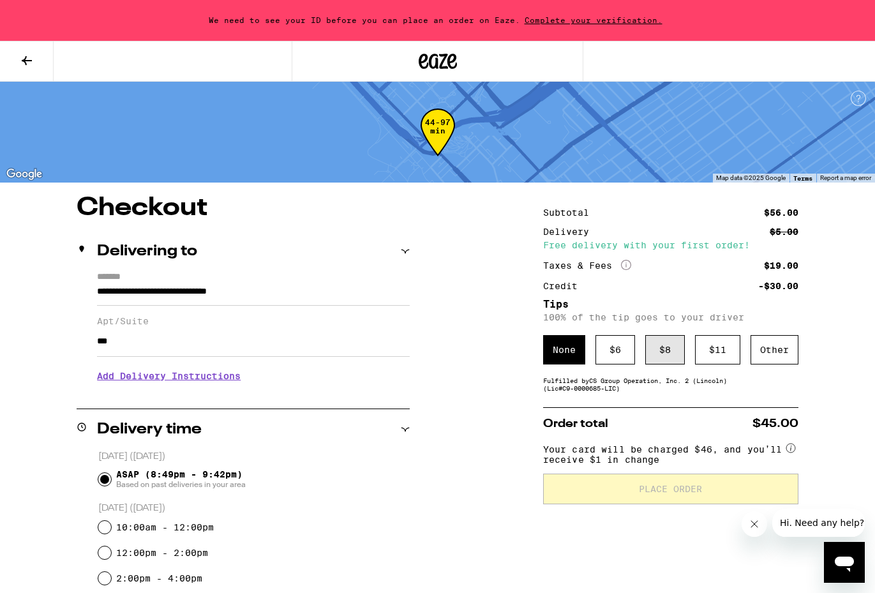
click at [657, 352] on div "$ 8" at bounding box center [665, 349] width 40 height 29
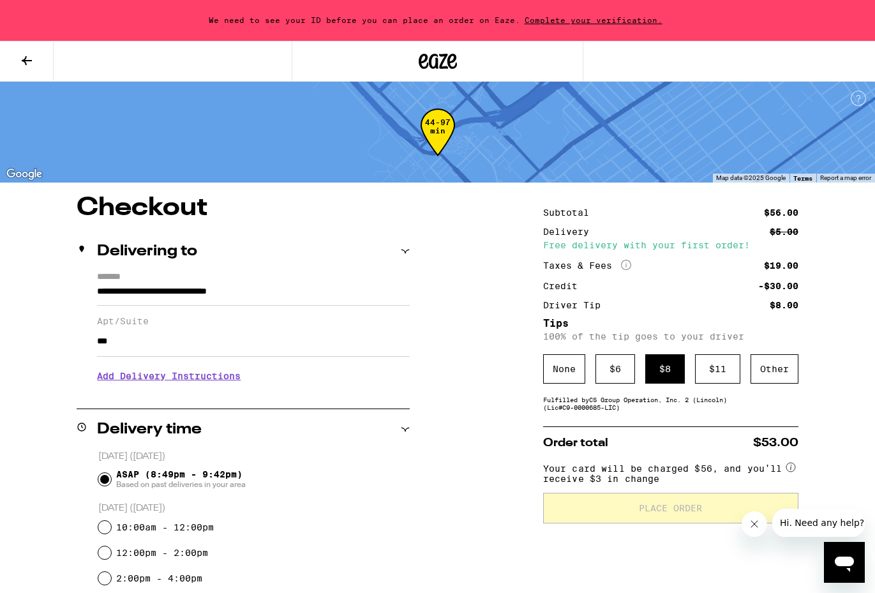
click at [441, 61] on icon at bounding box center [438, 61] width 38 height 23
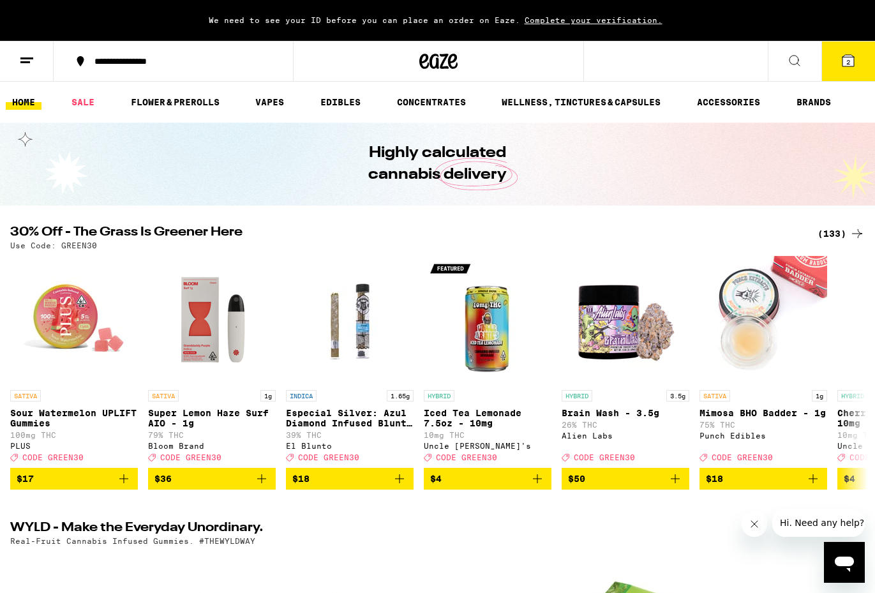
click at [839, 63] on button "2" at bounding box center [849, 61] width 54 height 40
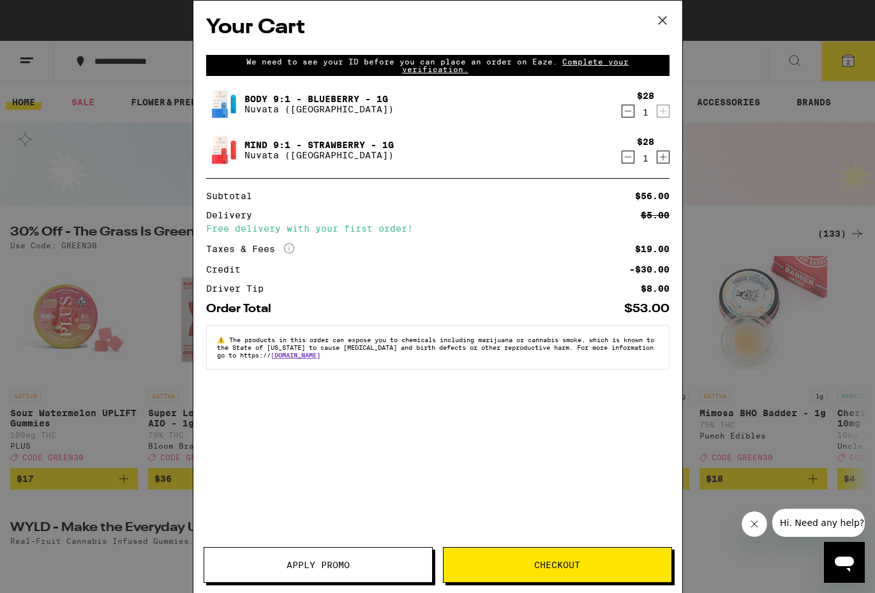
click at [724, 206] on div "Your Cart We need to see your ID before you can place an order on Eaze. Complet…" at bounding box center [437, 296] width 875 height 593
click at [555, 562] on span "Checkout" at bounding box center [557, 564] width 46 height 9
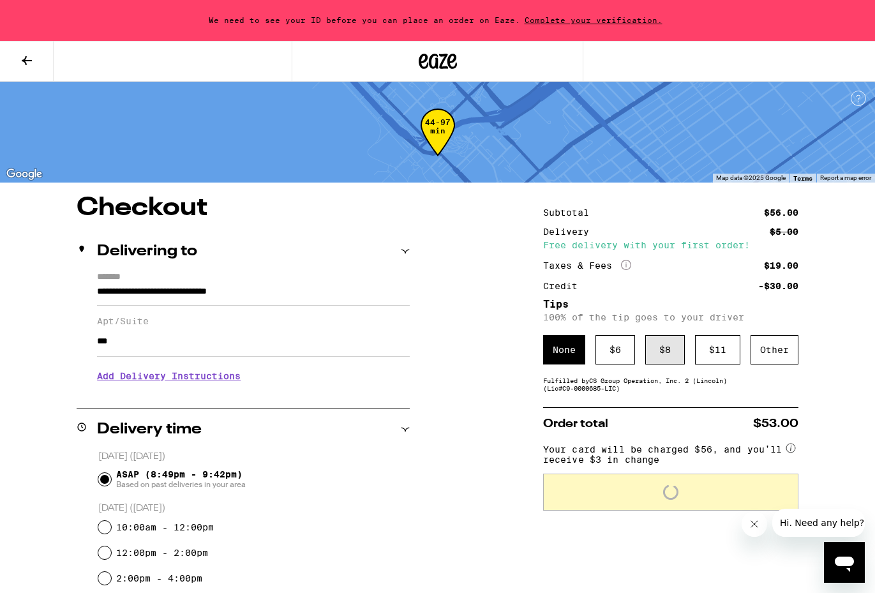
click at [666, 354] on div "$ 8" at bounding box center [665, 349] width 40 height 29
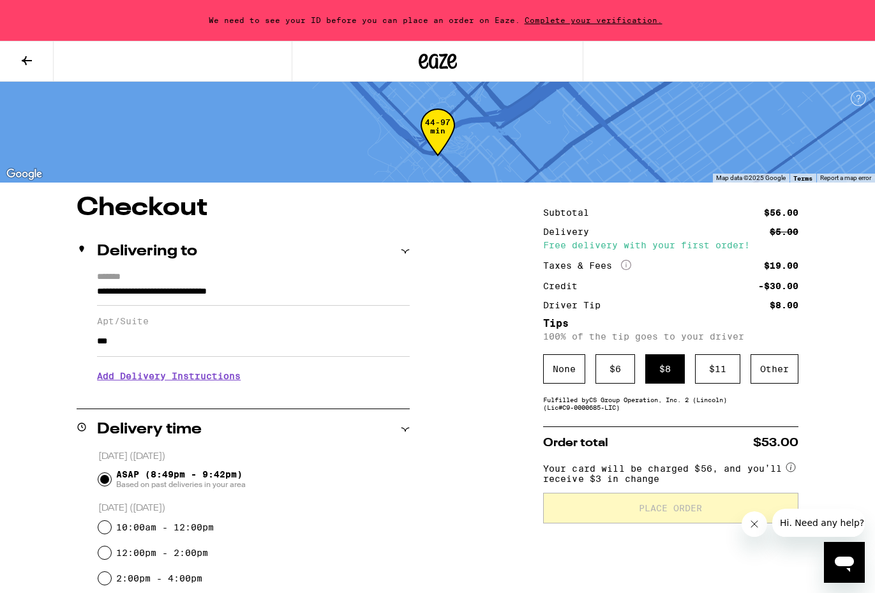
click at [202, 375] on h3 "Add Delivery Instructions" at bounding box center [253, 375] width 313 height 29
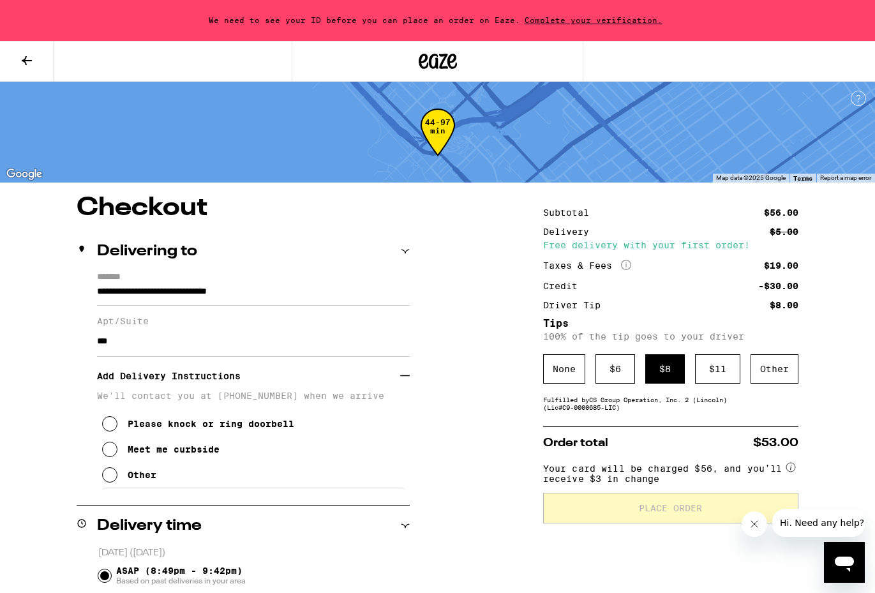
click at [104, 478] on icon at bounding box center [109, 474] width 15 height 15
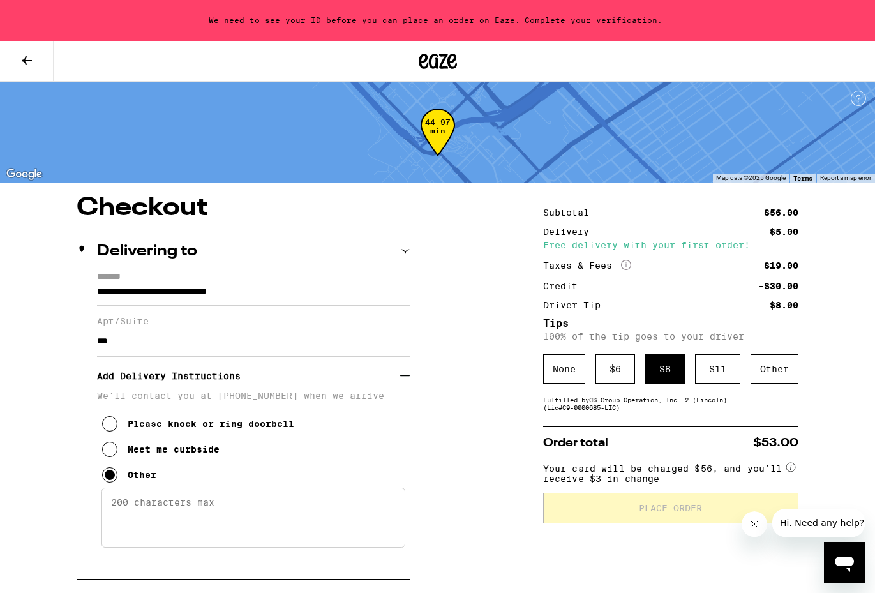
click at [203, 512] on textarea "Enter any other delivery instructions you want driver to know" at bounding box center [253, 518] width 304 height 60
type textarea "Lobby!"
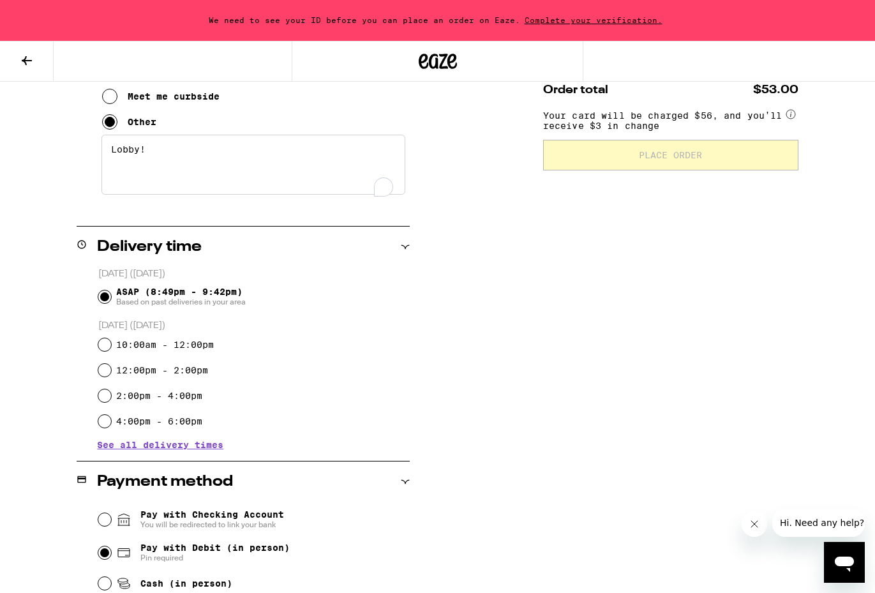
click at [477, 455] on div "**********" at bounding box center [437, 293] width 875 height 902
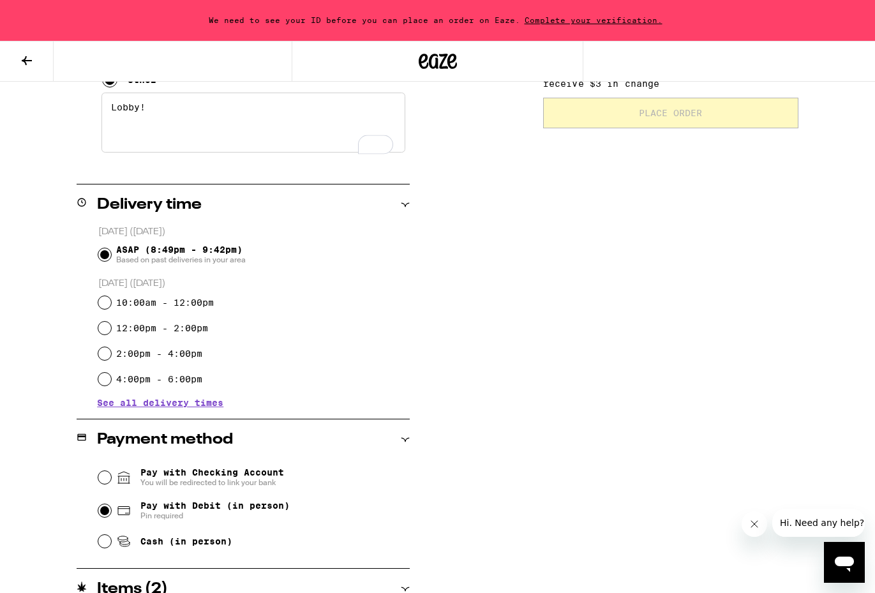
scroll to position [398, 0]
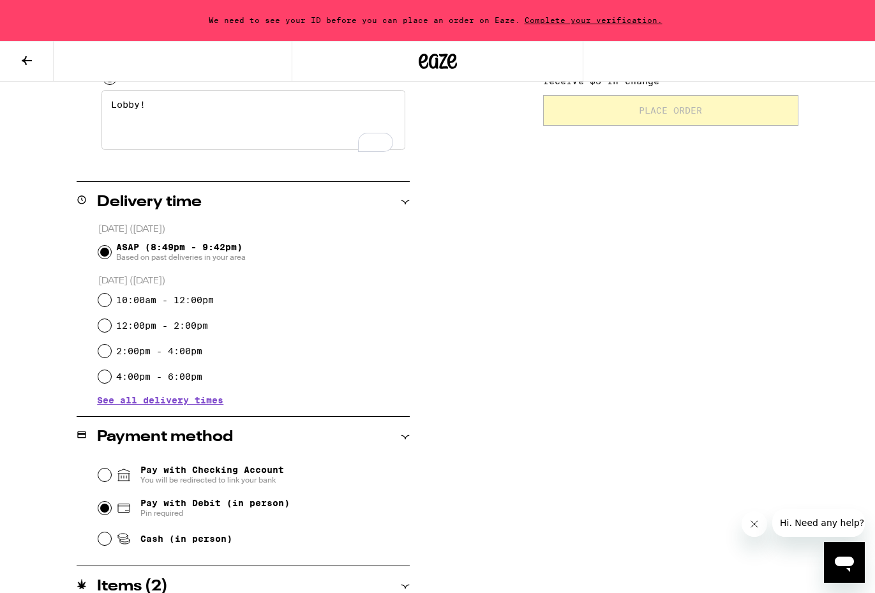
click at [108, 255] on input "ASAP (8:49pm - 9:42pm) Based on past deliveries in your area" at bounding box center [104, 252] width 13 height 13
click at [107, 289] on div "10:00am - 12:00pm" at bounding box center [254, 300] width 312 height 26
click at [105, 301] on input "10:00am - 12:00pm" at bounding box center [104, 300] width 13 height 13
radio input "true"
click at [106, 256] on input "ASAP (8:49pm - 9:42pm) Based on past deliveries in your area" at bounding box center [104, 252] width 13 height 13
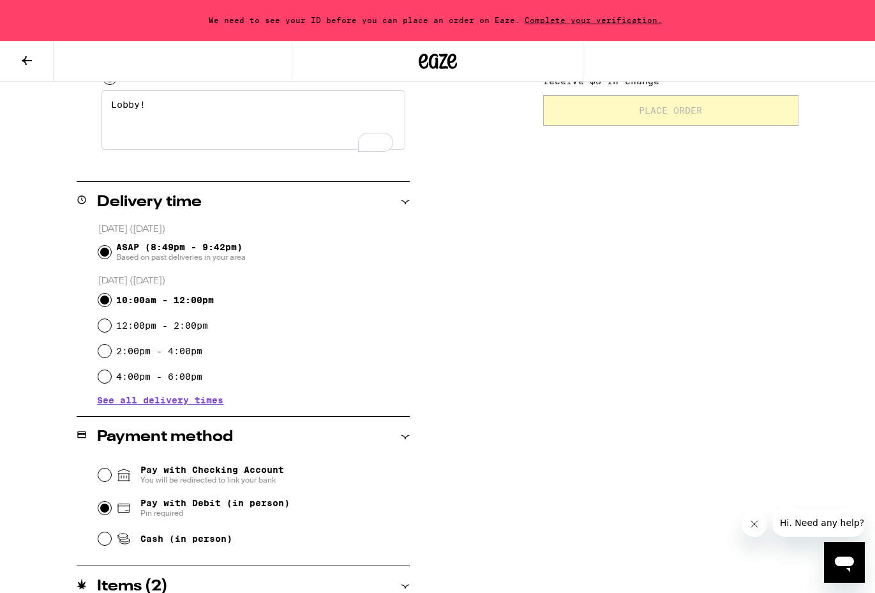
radio input "true"
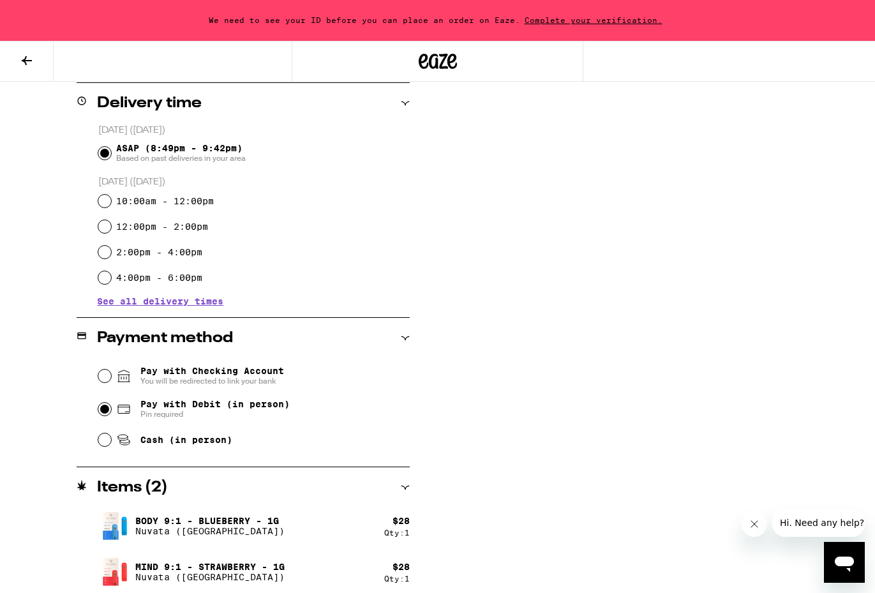
scroll to position [504, 0]
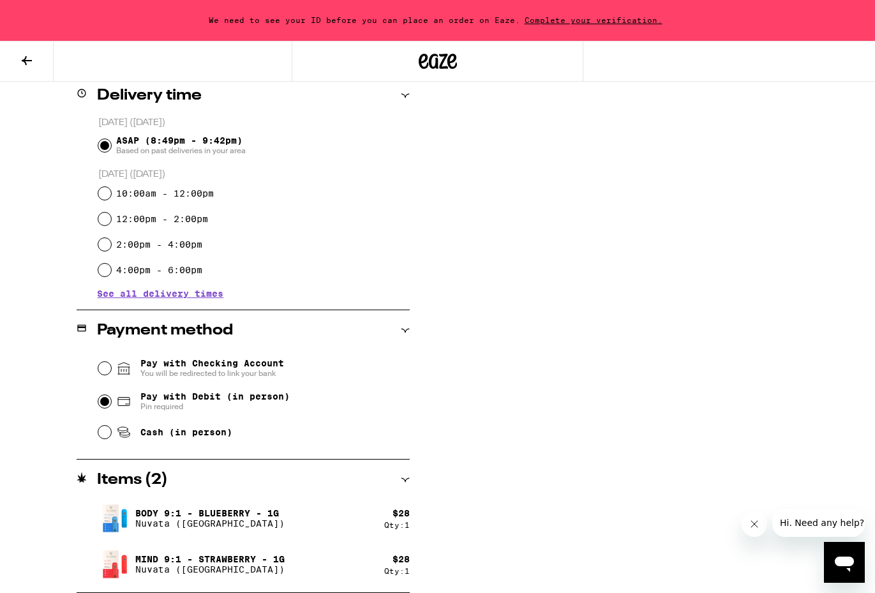
click at [530, 424] on div "**********" at bounding box center [437, 142] width 875 height 902
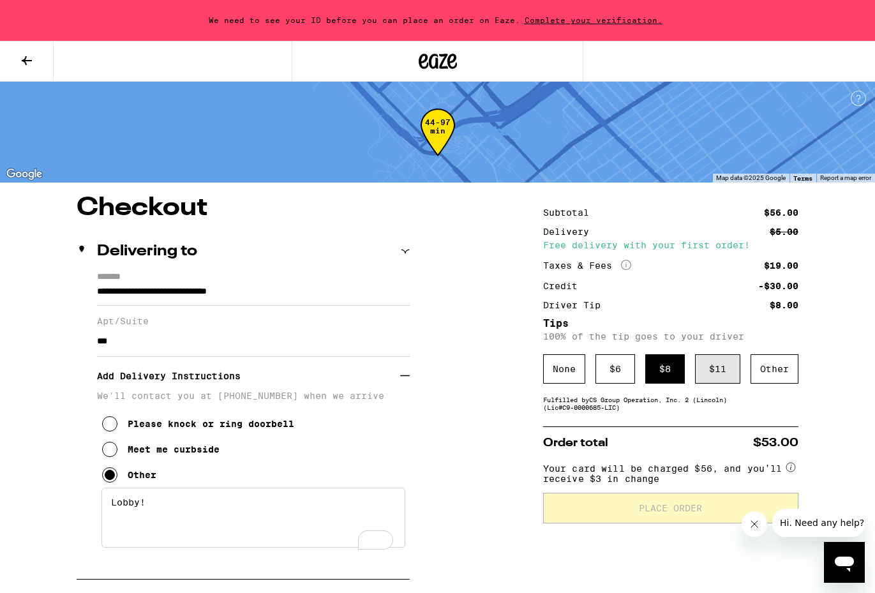
click at [709, 370] on div "$ 11" at bounding box center [717, 368] width 45 height 29
click at [661, 371] on div "$ 8" at bounding box center [665, 368] width 40 height 29
click at [266, 297] on input "**********" at bounding box center [253, 295] width 313 height 22
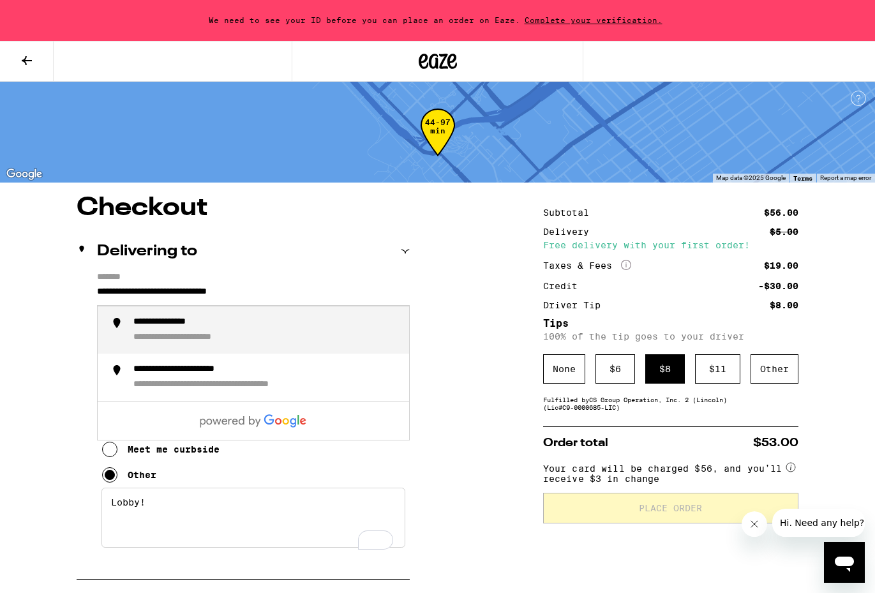
click at [299, 326] on div "**********" at bounding box center [266, 330] width 266 height 27
type input "**********"
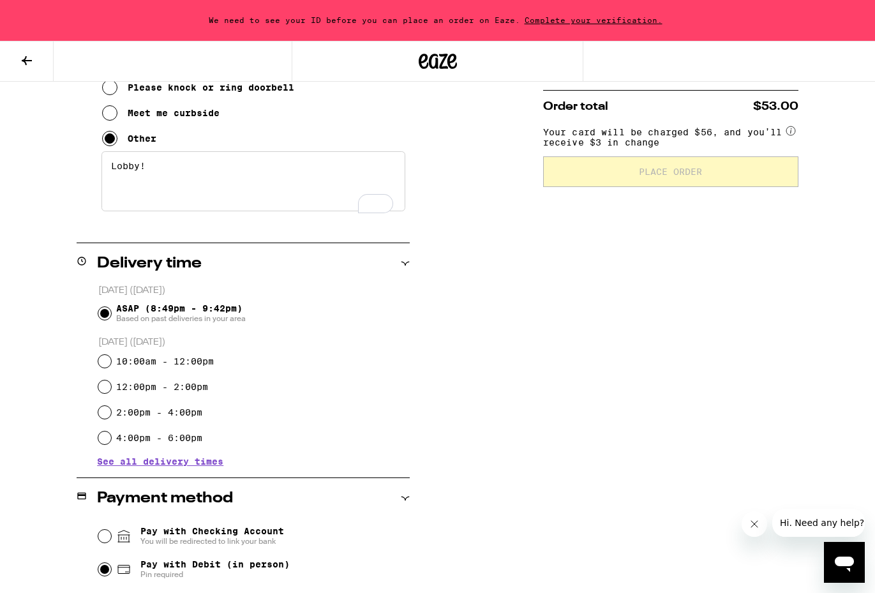
scroll to position [504, 0]
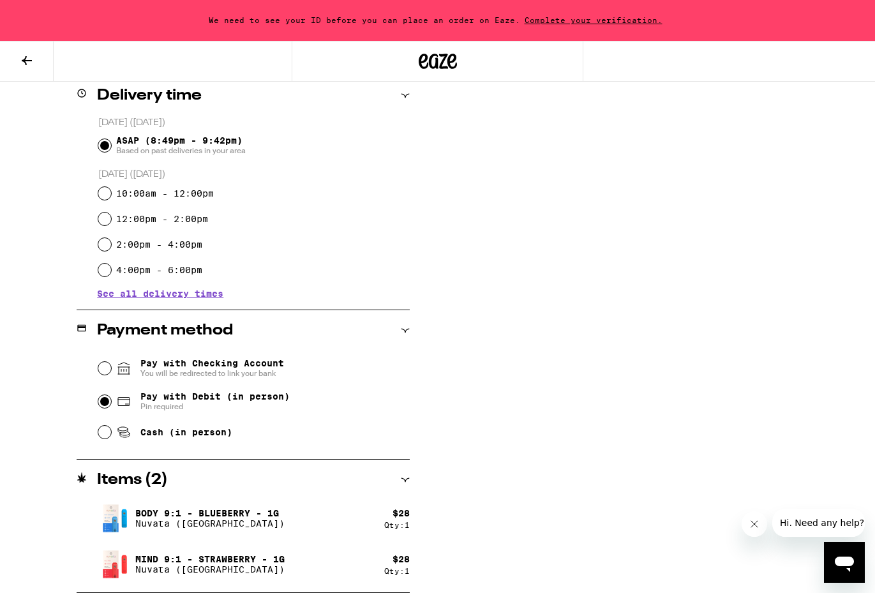
click at [91, 369] on div "Pay with Checking Account You will be redirected to link your bank Pay with Deb…" at bounding box center [243, 398] width 333 height 95
click at [104, 369] on input "Pay with Checking Account You will be redirected to link your bank" at bounding box center [104, 368] width 13 height 13
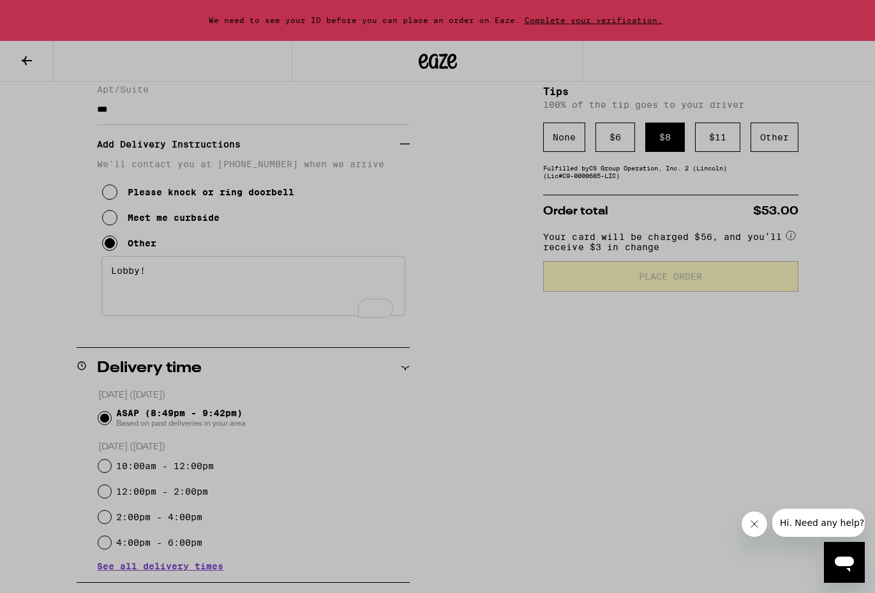
scroll to position [232, 0]
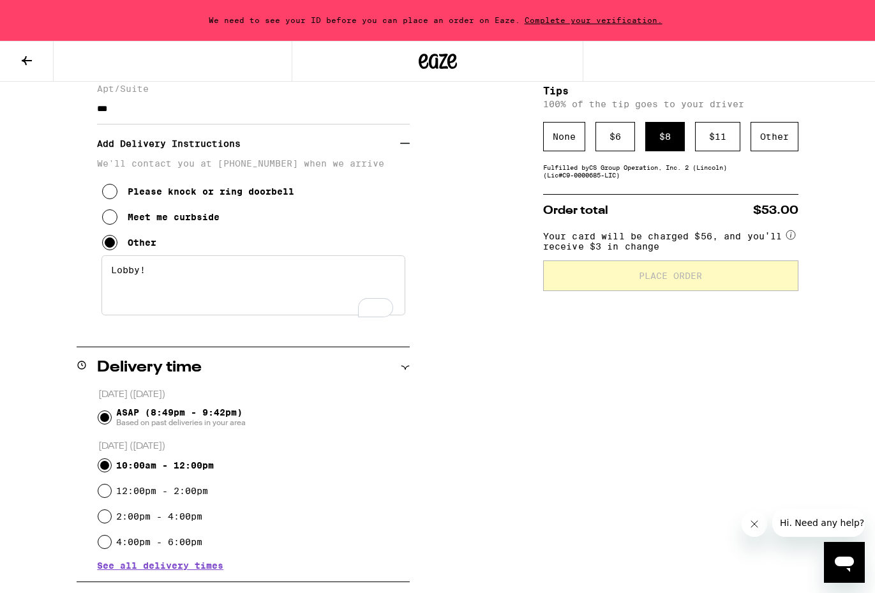
click at [103, 461] on input "10:00am - 12:00pm" at bounding box center [104, 465] width 13 height 13
radio input "true"
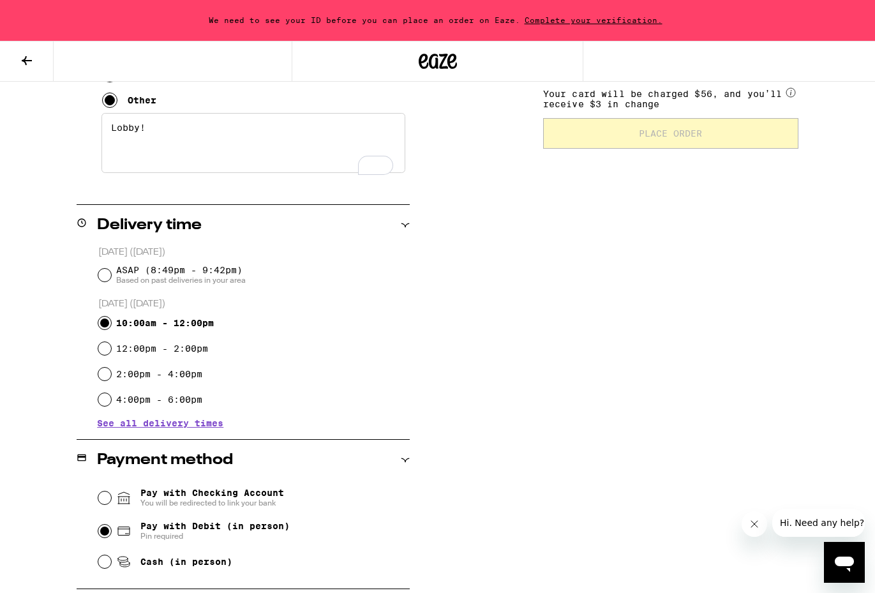
scroll to position [376, 0]
click at [96, 269] on div "[DATE] ([DATE]) ASAP (8:49pm - 9:42pm) Based on past deliveries in your area [D…" at bounding box center [243, 335] width 333 height 182
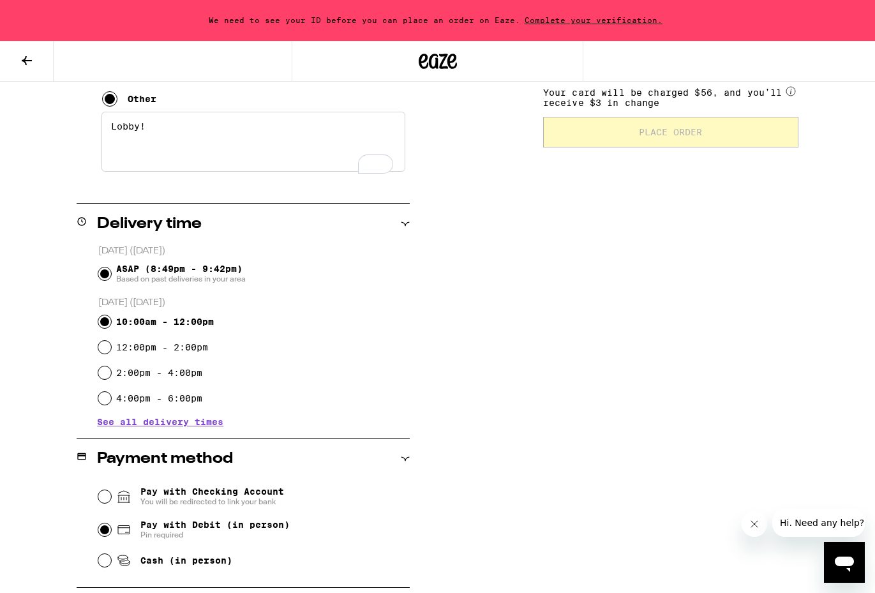
click at [103, 271] on input "ASAP (8:49pm - 9:42pm) Based on past deliveries in your area" at bounding box center [104, 273] width 13 height 13
radio input "true"
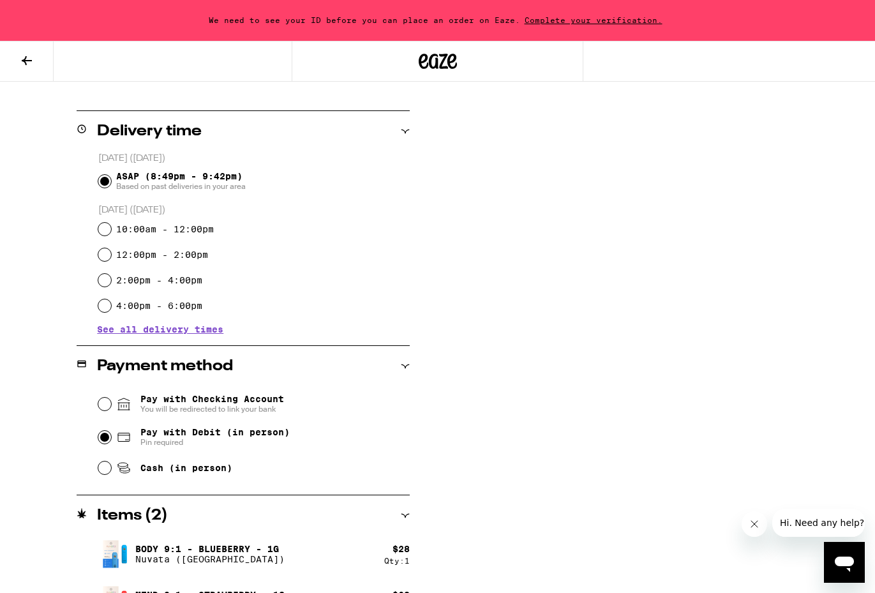
scroll to position [482, 0]
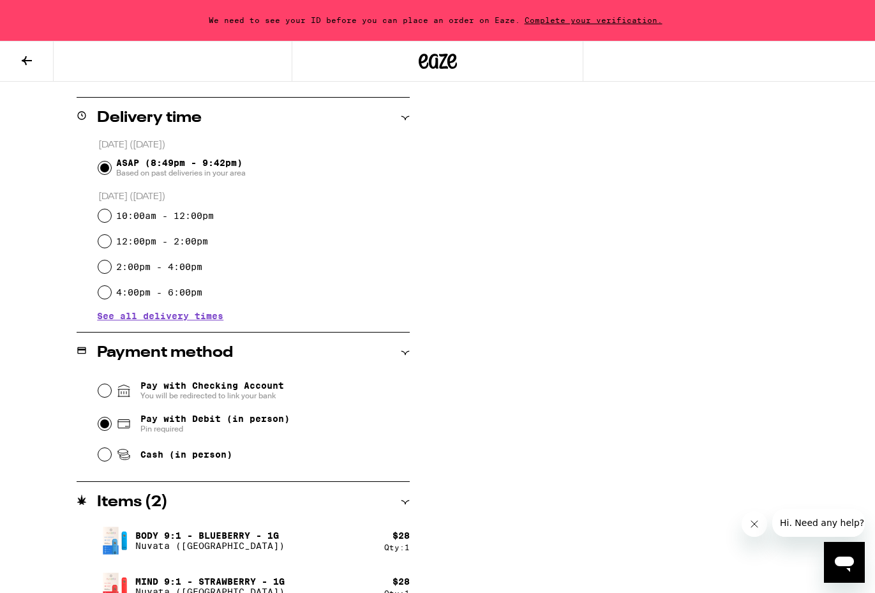
click at [114, 421] on div "Pay with Debit (in person) Pin required" at bounding box center [254, 423] width 312 height 33
click at [104, 423] on input "Pay with Debit (in person) Pin required" at bounding box center [104, 423] width 13 height 13
radio input "true"
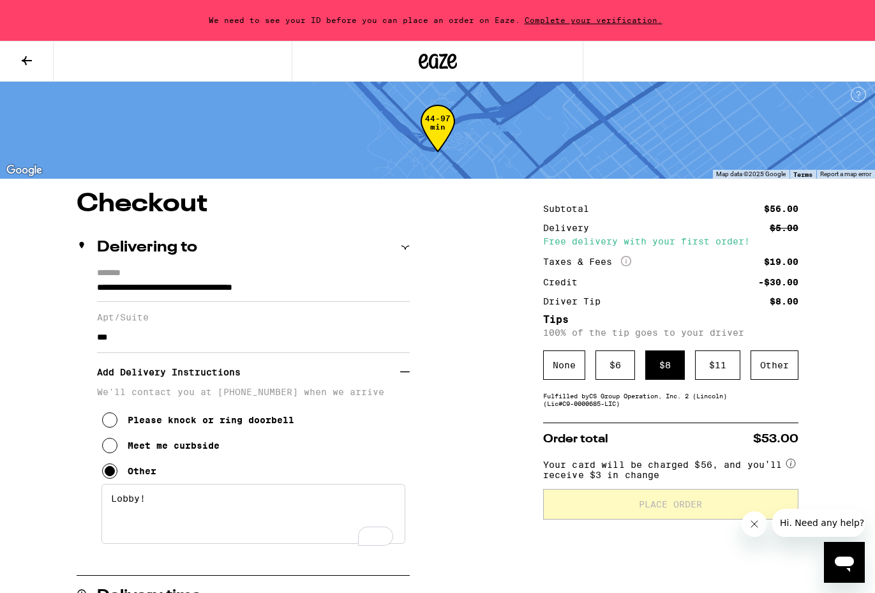
scroll to position [0, 0]
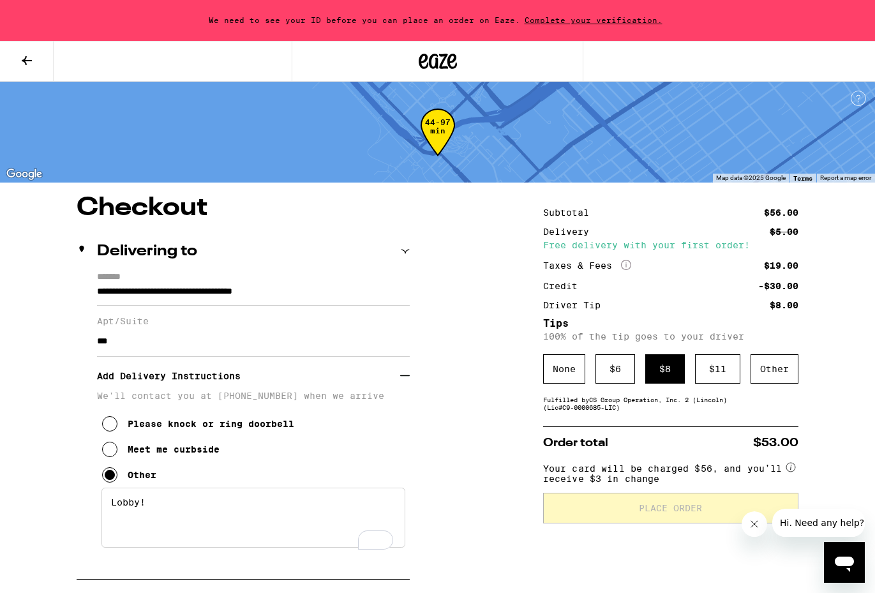
click at [749, 520] on icon "Close message from company" at bounding box center [754, 524] width 10 height 10
click at [830, 563] on div "Open messaging window" at bounding box center [844, 562] width 38 height 38
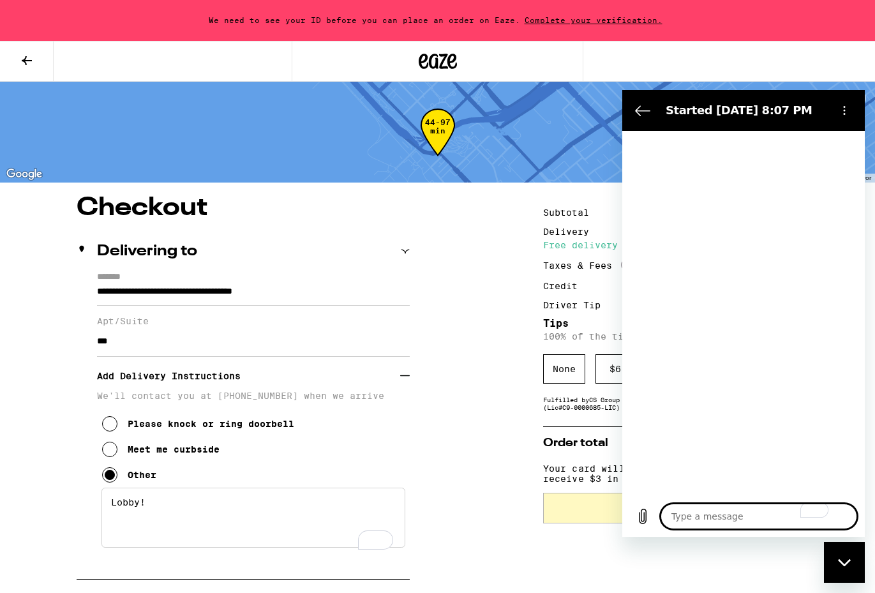
type textarea "x"
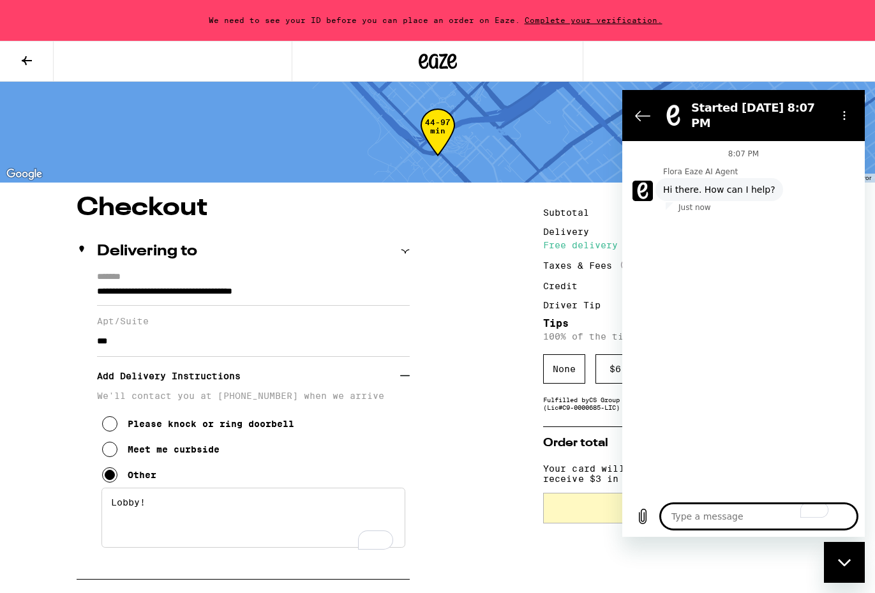
click at [705, 512] on textarea "To enrich screen reader interactions, please activate Accessibility in Grammarl…" at bounding box center [759, 517] width 197 height 26
type textarea "y"
type textarea "x"
type textarea "ye"
type textarea "x"
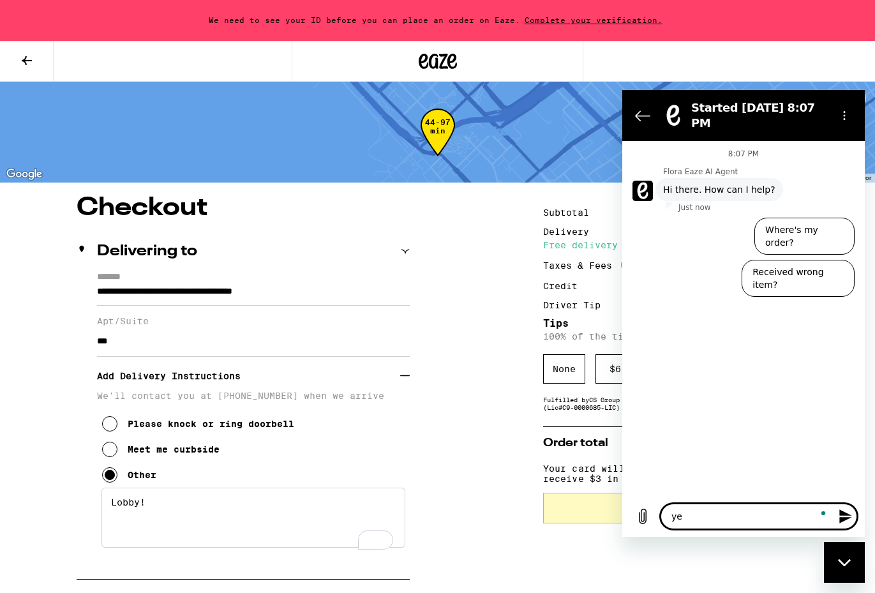
type textarea "yea"
type textarea "x"
type textarea "yeah"
type textarea "x"
type textarea "yeah,"
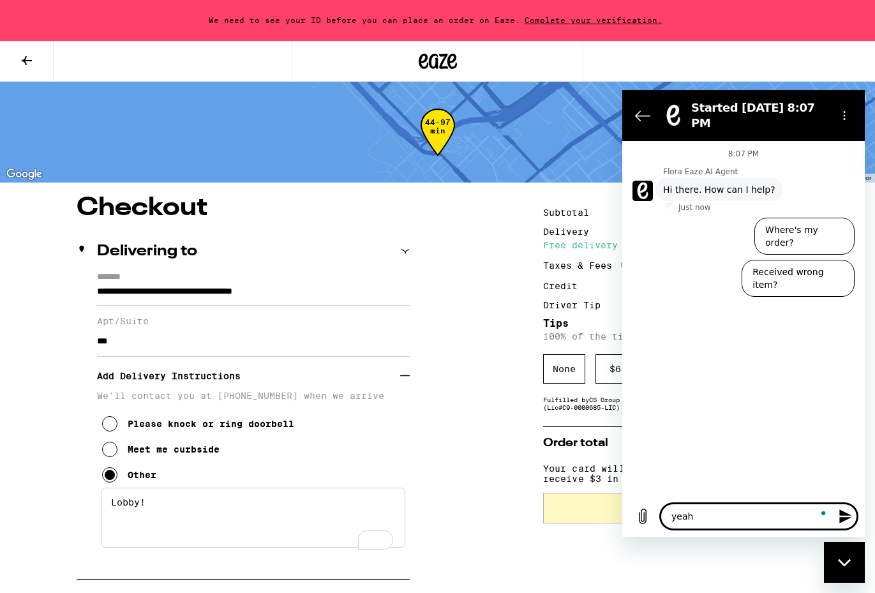
type textarea "x"
type textarea "yeah,"
type textarea "x"
type textarea "yeah, f"
type textarea "x"
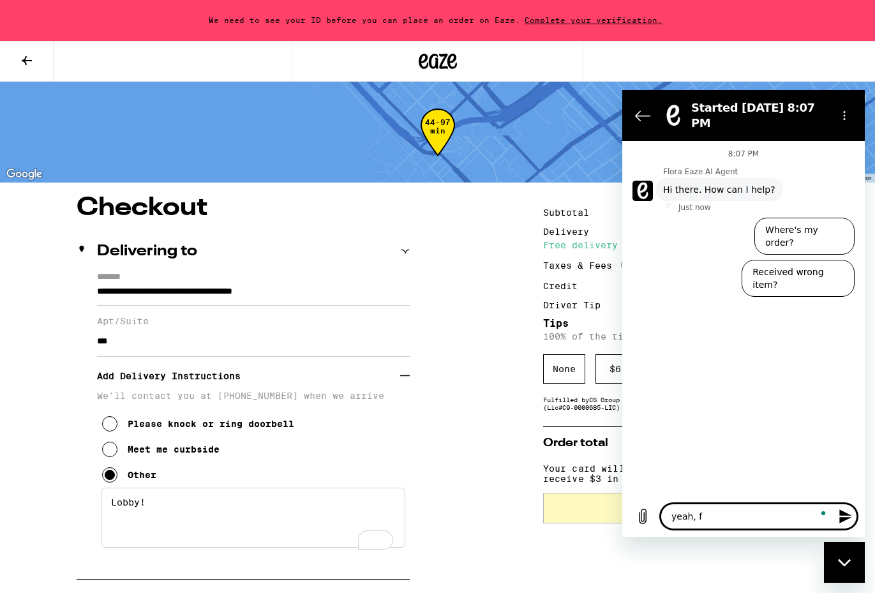
type textarea "yeah, fo"
type textarea "x"
type textarea "yeah, for"
type textarea "x"
type textarea "yeah, for"
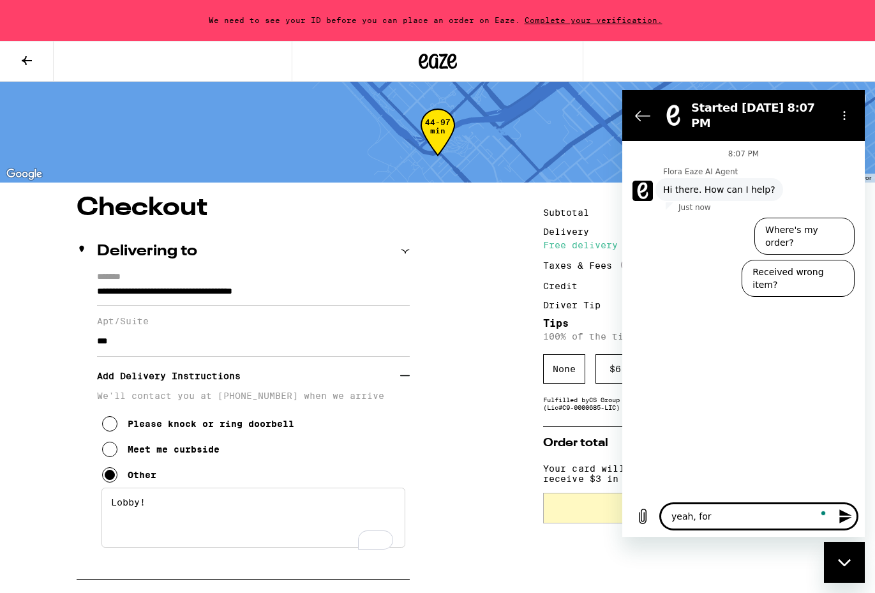
type textarea "x"
type textarea "yeah, for s"
type textarea "x"
type textarea "yeah, for so"
type textarea "x"
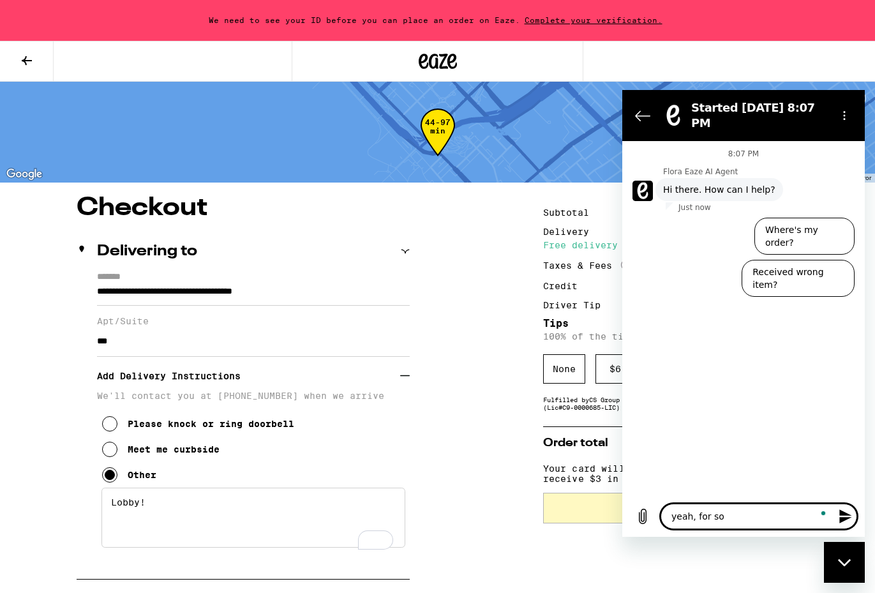
type textarea "yeah, for som"
type textarea "x"
type textarea "yeah, for some"
type textarea "x"
type textarea "yeah, for some"
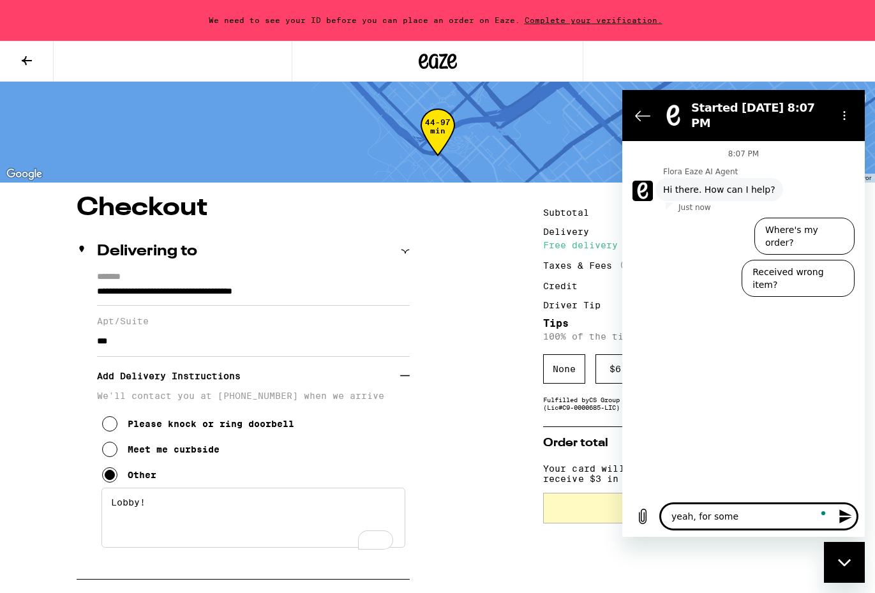
type textarea "x"
type textarea "yeah, for some r"
type textarea "x"
type textarea "yeah, for some re"
type textarea "x"
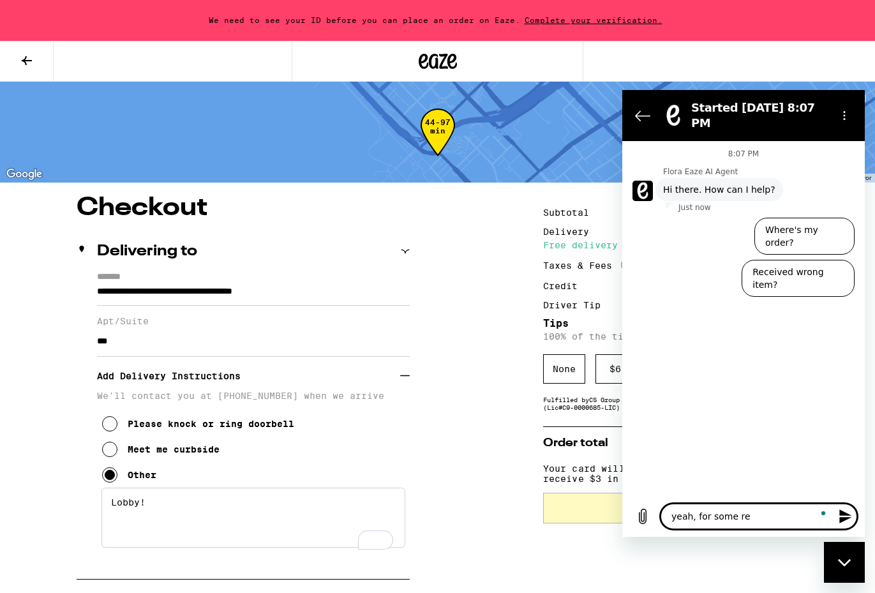
type textarea "yeah, for some rea"
type textarea "x"
type textarea "yeah, for some reas"
type textarea "x"
type textarea "yeah, for some reaso"
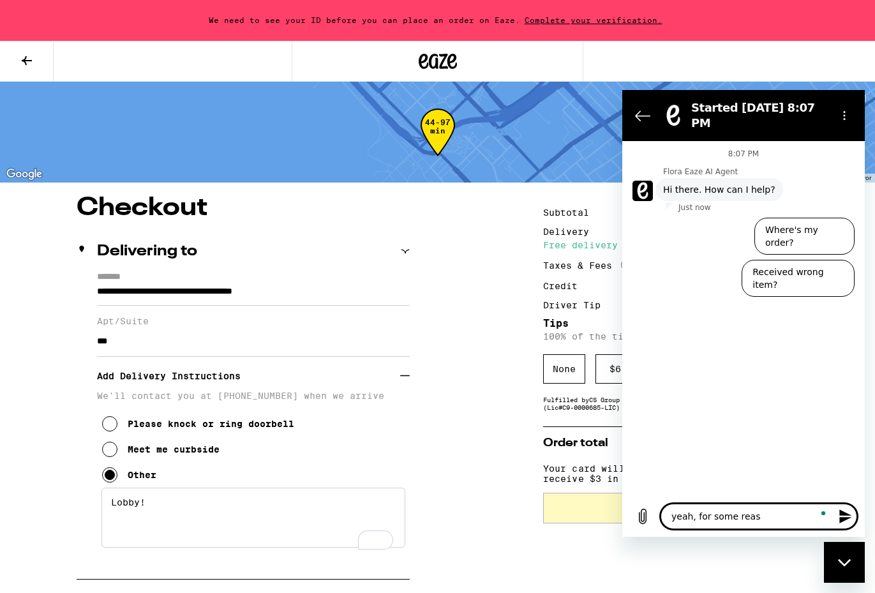
type textarea "x"
type textarea "yeah, for some reason"
type textarea "x"
type textarea "yeah, for some reason"
type textarea "x"
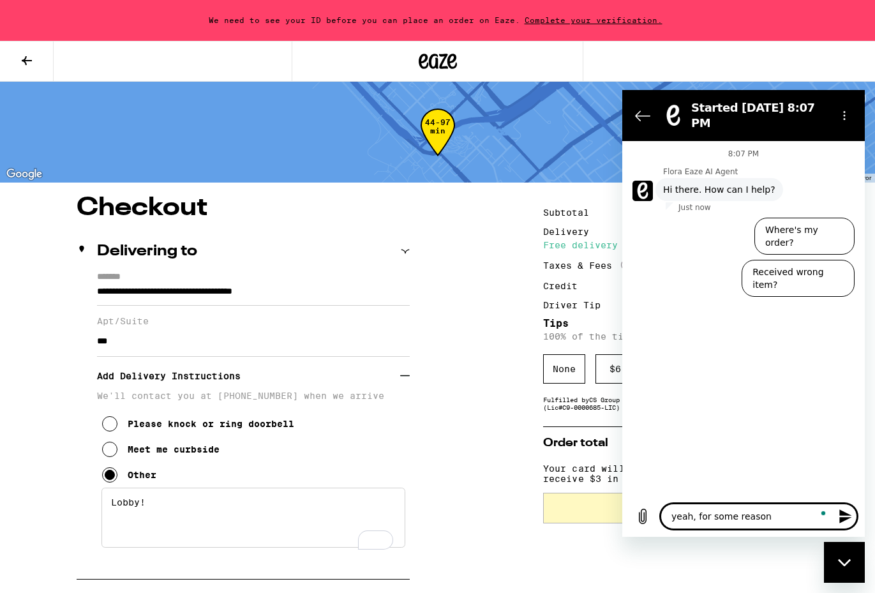
type textarea "yeah, for some reason i"
type textarea "x"
type textarea "yeah, for some reason i"
type textarea "x"
type textarea "yeah, for some reason i c"
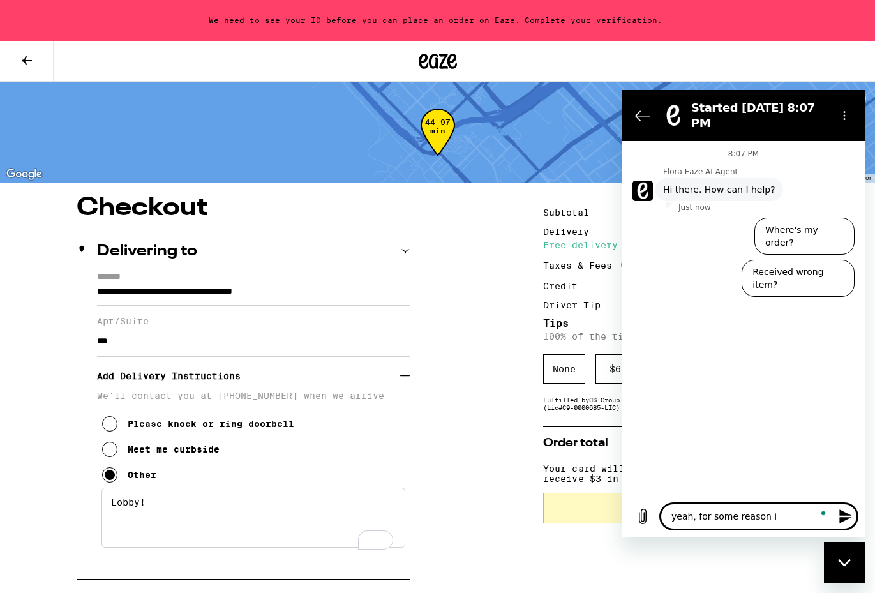
type textarea "x"
type textarea "yeah, for some reason i ca"
type textarea "x"
type textarea "yeah, for some reason i can"
type textarea "x"
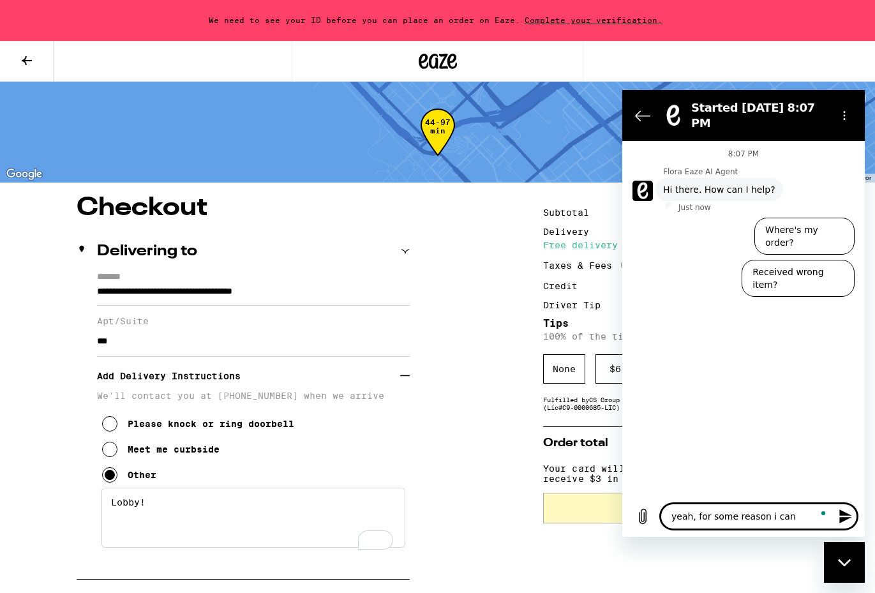
type textarea "yeah, for some reason i can'"
type textarea "x"
type textarea "yeah, for some reason i can't"
type textarea "x"
type textarea "yeah, for some reason i can't"
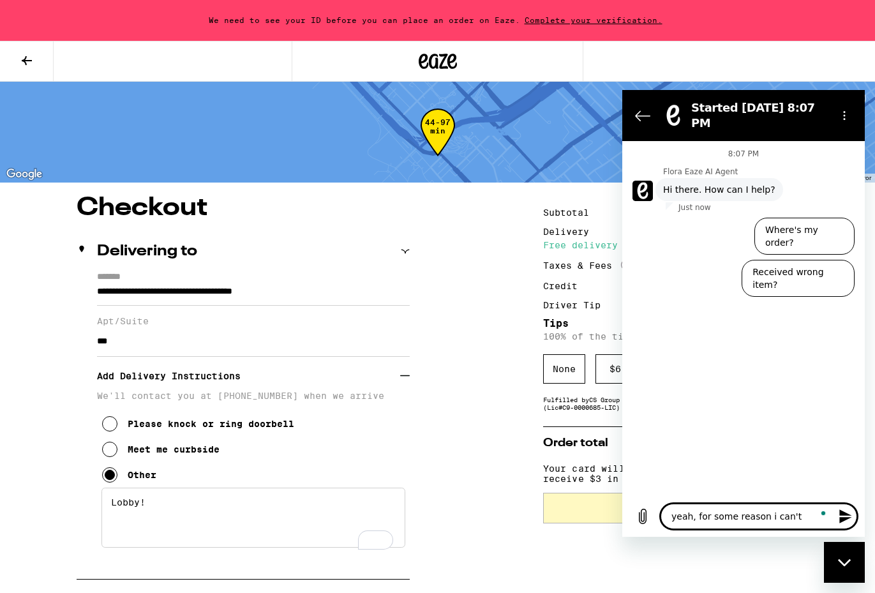
type textarea "x"
type textarea "yeah, for some reason i can't c"
type textarea "x"
type textarea "yeah, for some reason i can't ch"
type textarea "x"
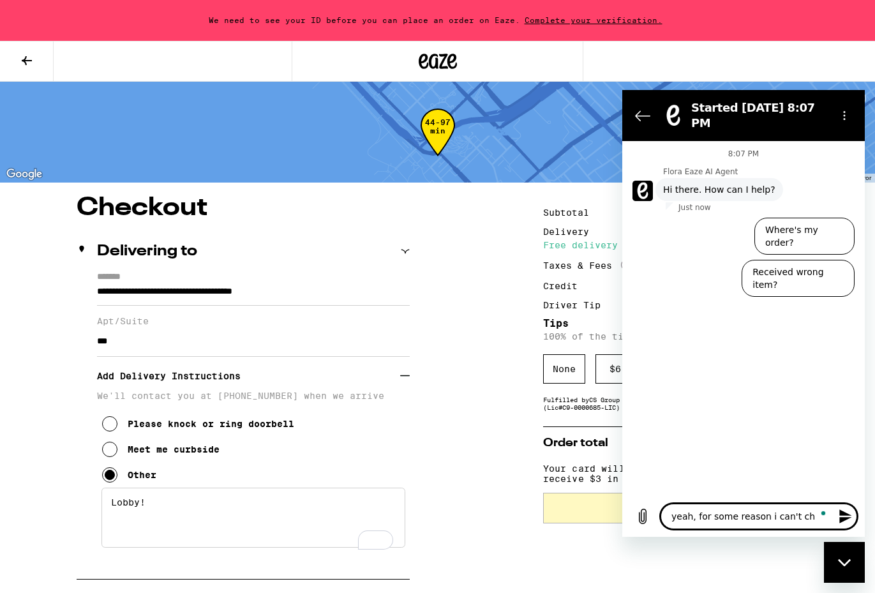
type textarea "yeah, for some reason i can't che"
type textarea "x"
type textarea "yeah, for some reason i can't chec"
type textarea "x"
type textarea "yeah, for some reason i can't check"
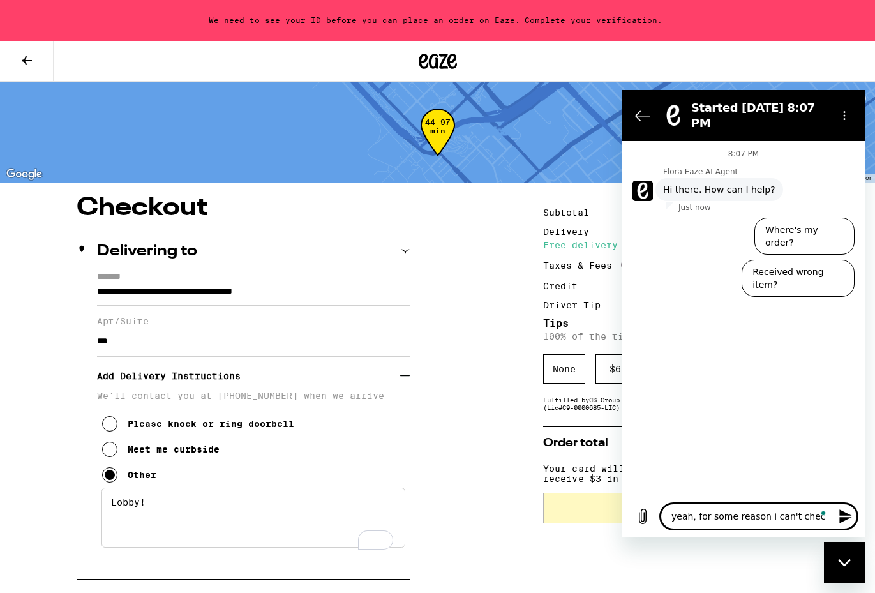
type textarea "x"
type textarea "yeah, for some reason i can't check"
type textarea "x"
type textarea "yeah, for some reason i can't check o"
type textarea "x"
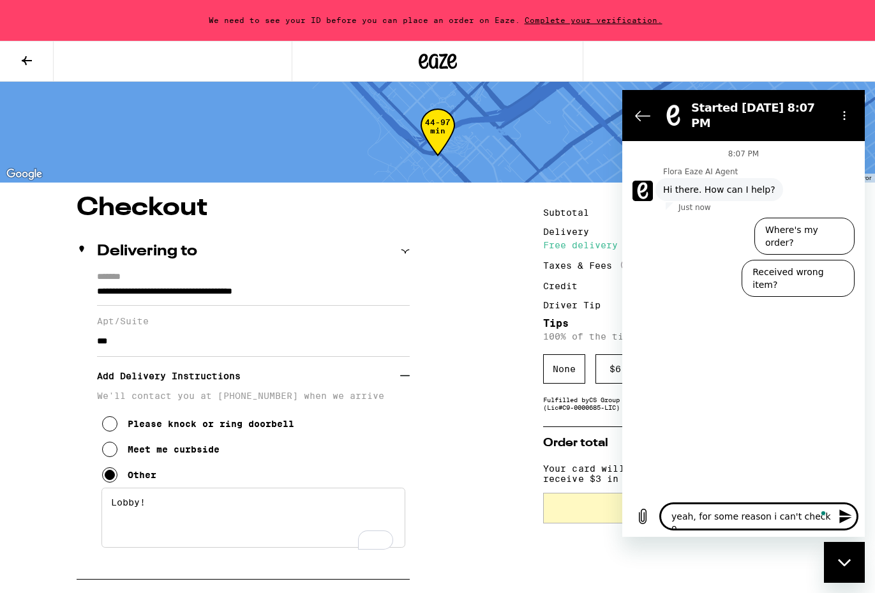
type textarea "yeah, for some reason i can't check ou"
type textarea "x"
type textarea "yeah, for some reason i can't check out"
type textarea "x"
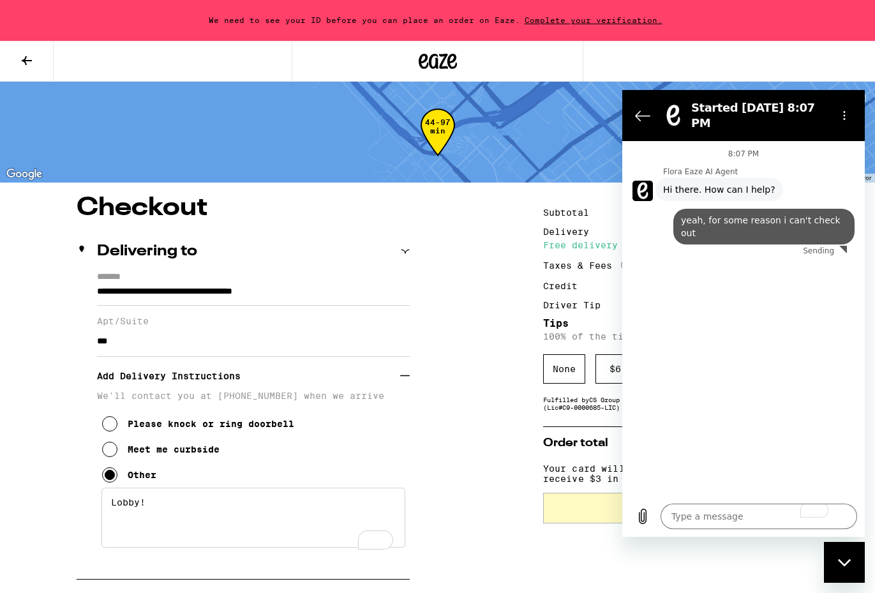
click at [627, 116] on section "Started [DATE] 8:07 PM" at bounding box center [743, 115] width 243 height 51
click at [855, 93] on section "Started [DATE] 8:07 PM" at bounding box center [743, 115] width 243 height 51
click at [850, 110] on button "Options menu" at bounding box center [845, 116] width 26 height 26
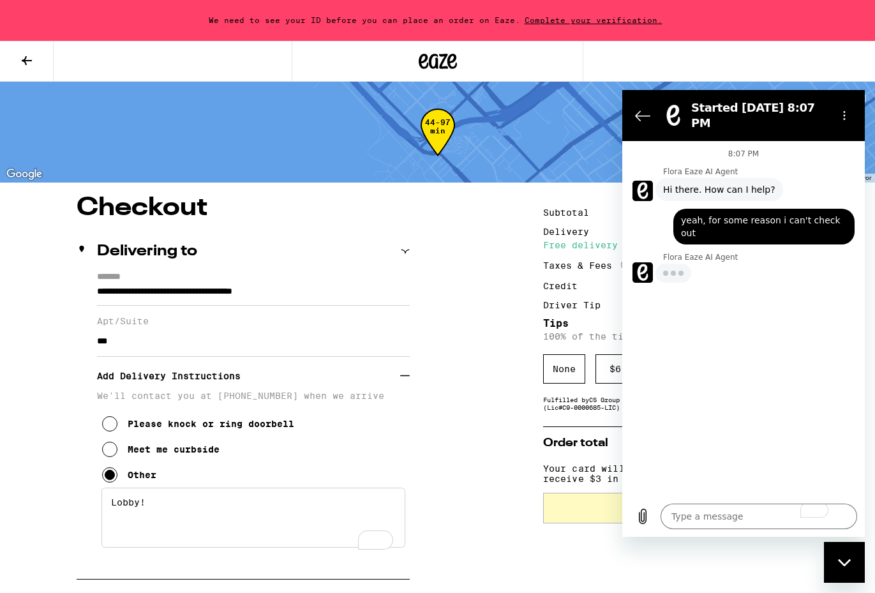
click at [841, 560] on icon "Close messaging window" at bounding box center [844, 563] width 13 height 8
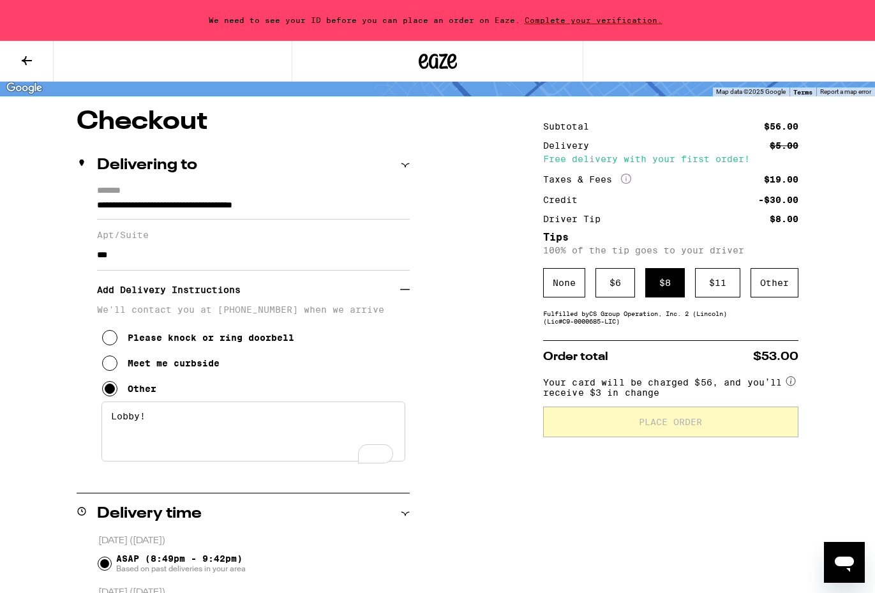
scroll to position [83, 0]
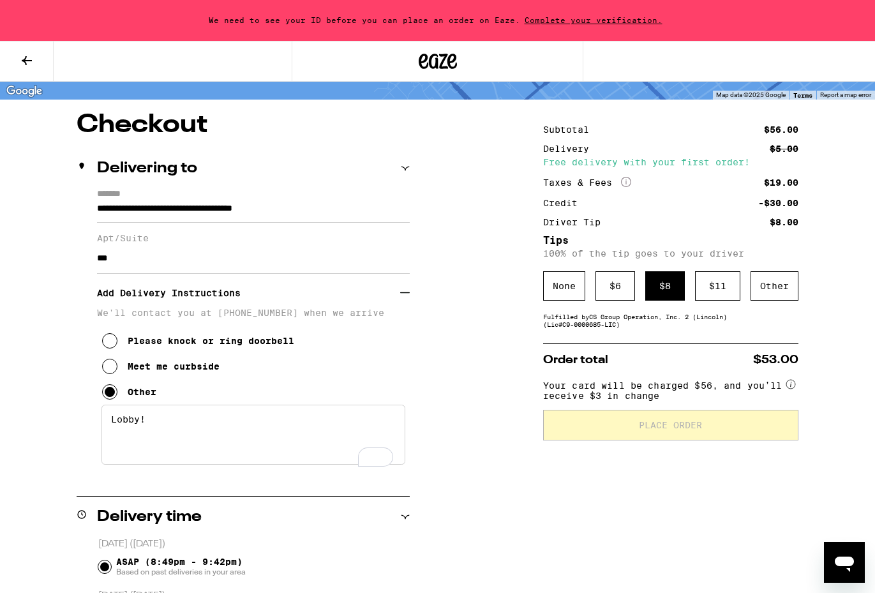
click at [604, 20] on span "Complete your verification." at bounding box center [593, 20] width 147 height 8
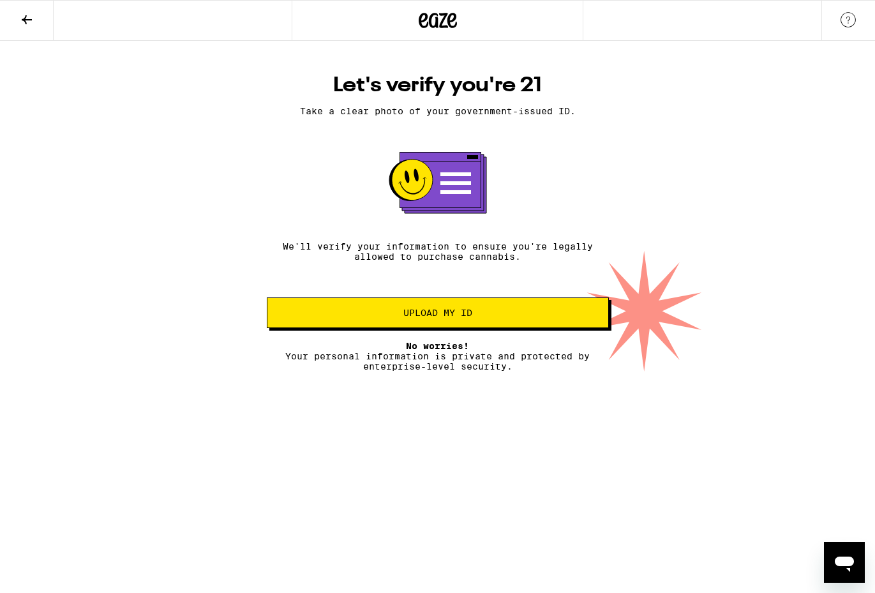
click at [532, 313] on button "Upload my ID" at bounding box center [438, 312] width 342 height 31
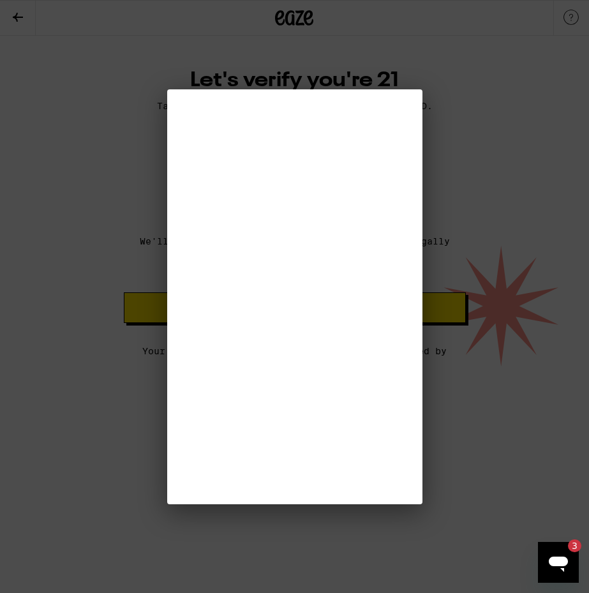
type textarea "x"
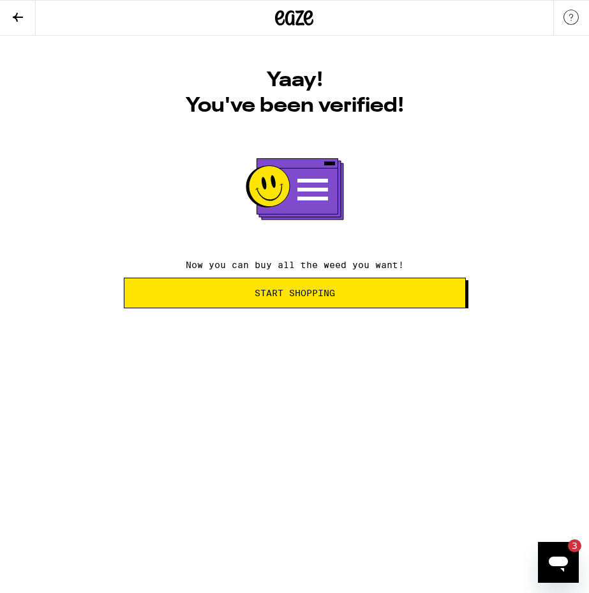
click at [354, 297] on span "Start Shopping" at bounding box center [295, 293] width 320 height 9
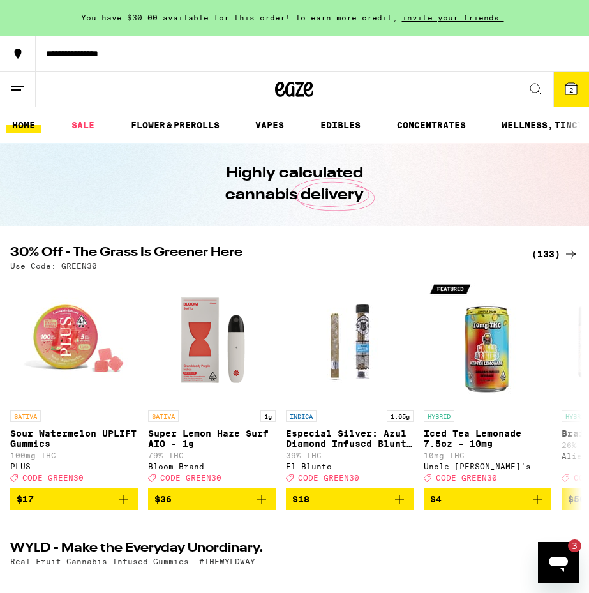
click at [571, 91] on span "2" at bounding box center [571, 90] width 4 height 8
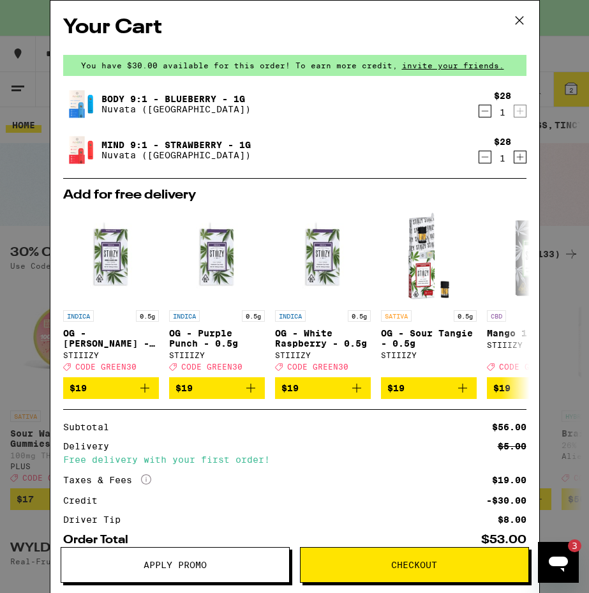
click at [402, 566] on span "Checkout" at bounding box center [414, 564] width 46 height 9
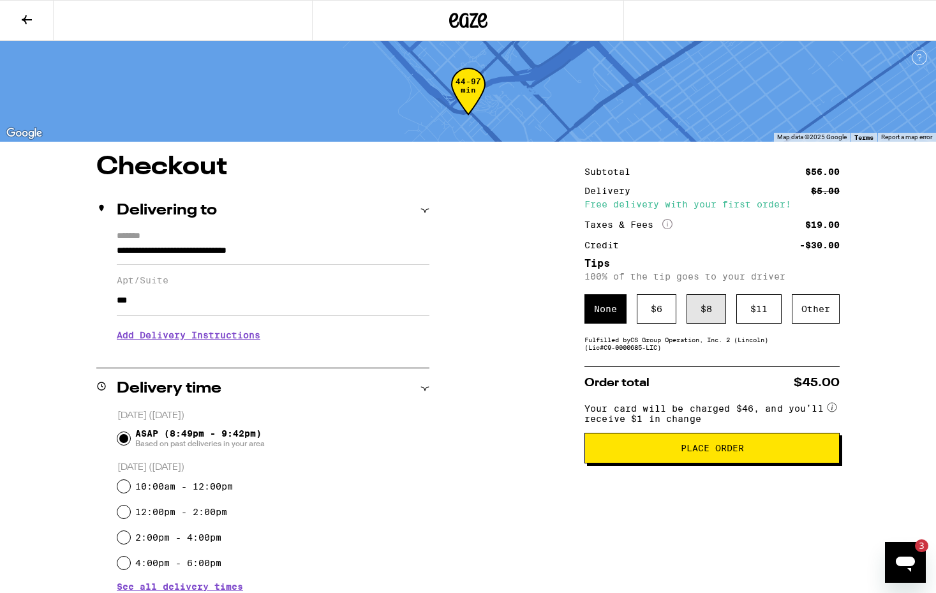
click at [702, 308] on div "$ 8" at bounding box center [707, 308] width 40 height 29
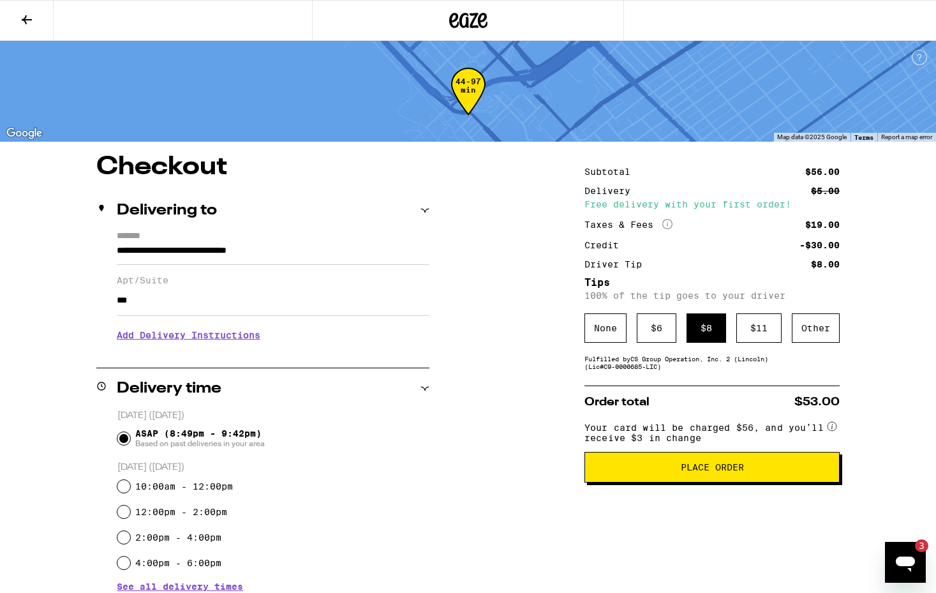
click at [204, 322] on section "Add Delivery Instructions We'll contact you at [PHONE_NUMBER] when we arrive Pl…" at bounding box center [273, 334] width 313 height 36
click at [204, 335] on h3 "Add Delivery Instructions" at bounding box center [273, 334] width 313 height 29
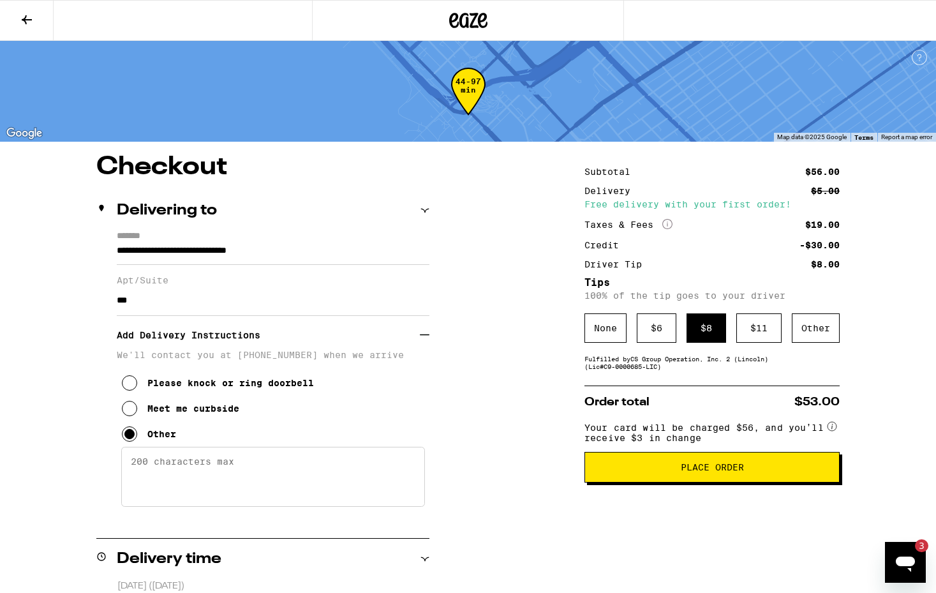
click at [220, 469] on textarea "Enter any other delivery instructions you want driver to know" at bounding box center [273, 477] width 304 height 60
type textarea "meet ya in the lobby"
click at [131, 416] on icon at bounding box center [129, 408] width 15 height 15
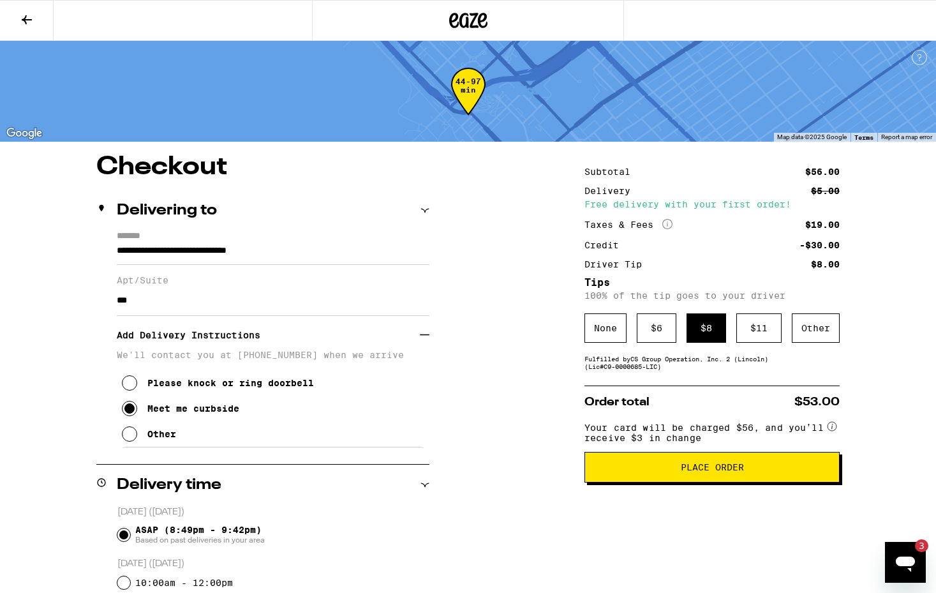
click at [643, 443] on span "Your card will be charged $56, and you’ll receive $3 in change" at bounding box center [705, 430] width 240 height 25
click at [645, 483] on button "Place Order" at bounding box center [712, 467] width 255 height 31
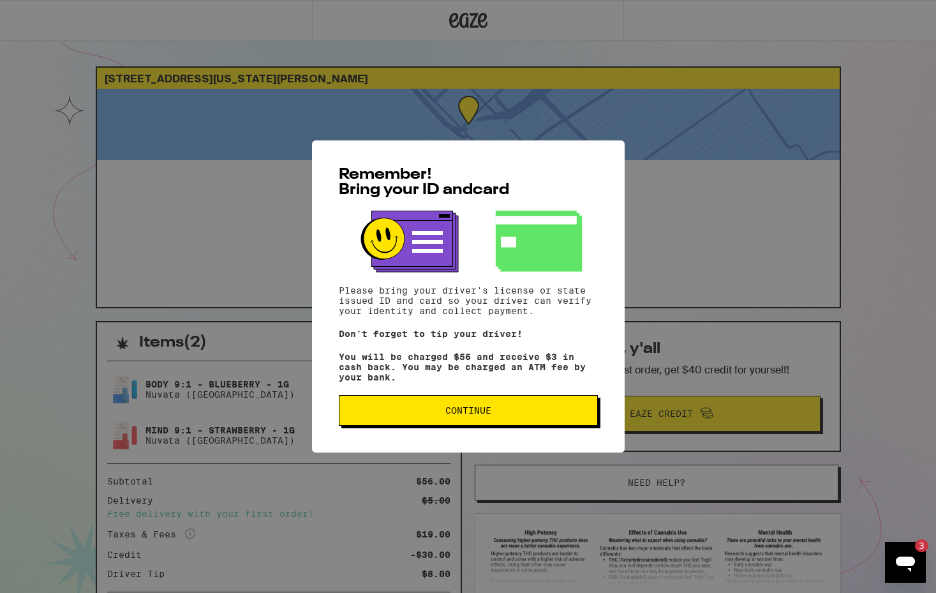
click at [491, 405] on button "Continue" at bounding box center [468, 410] width 259 height 31
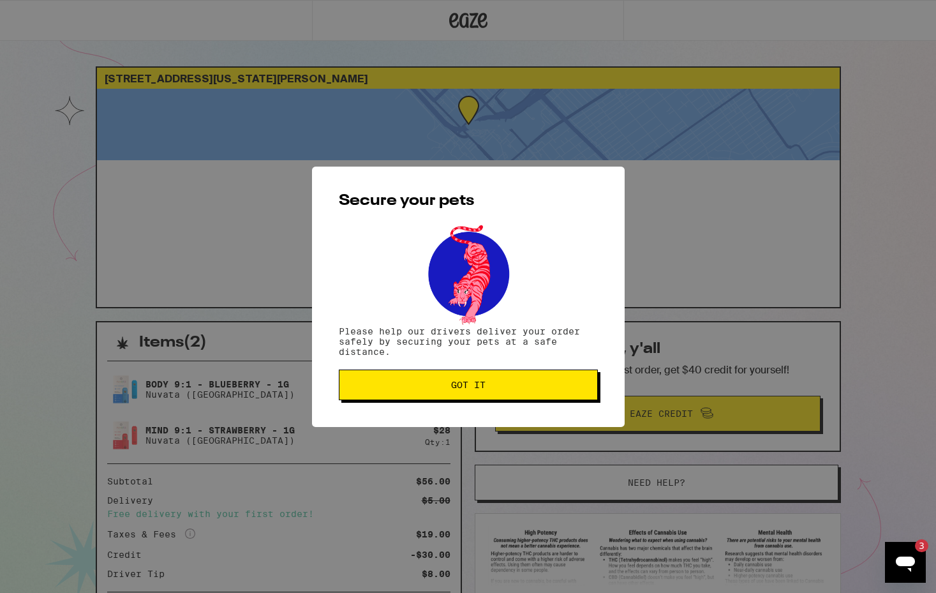
click at [507, 376] on button "Got it" at bounding box center [468, 385] width 259 height 31
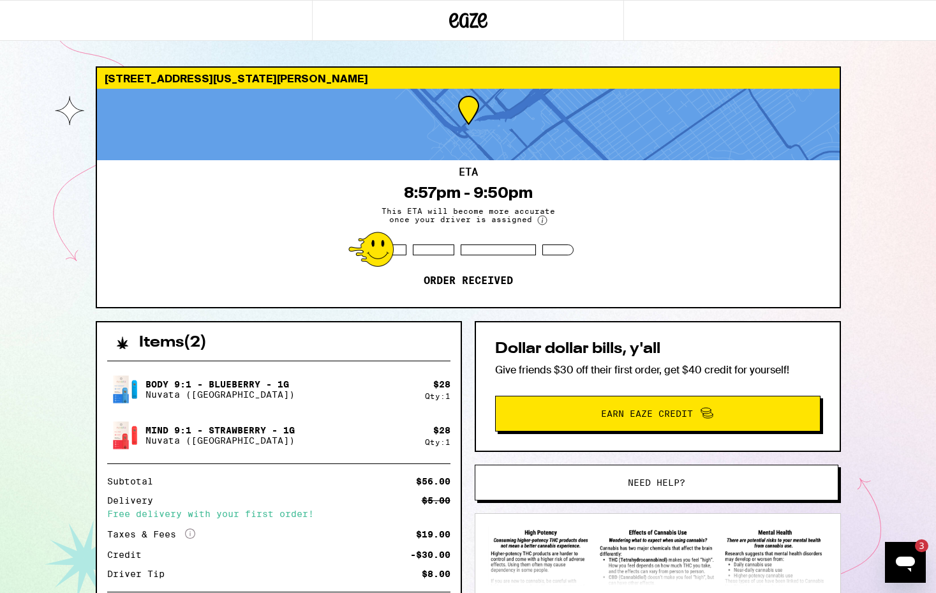
type textarea "x"
